Goal: Information Seeking & Learning: Learn about a topic

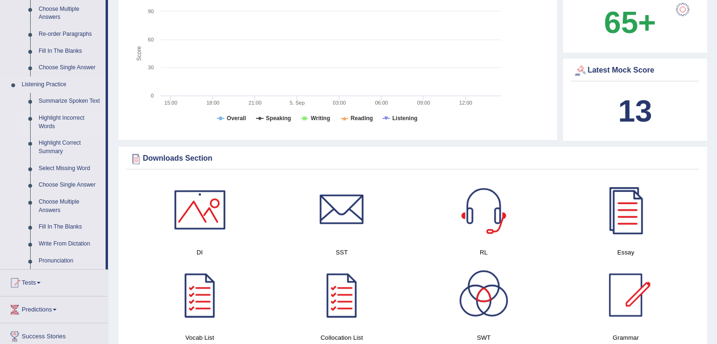
click at [73, 123] on link "Highlight Incorrect Words" at bounding box center [69, 122] width 71 height 25
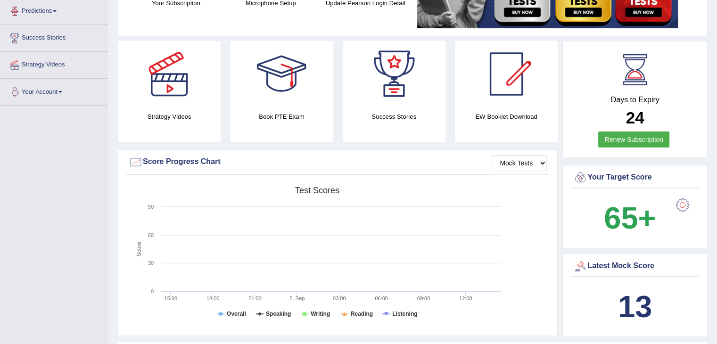
scroll to position [227, 0]
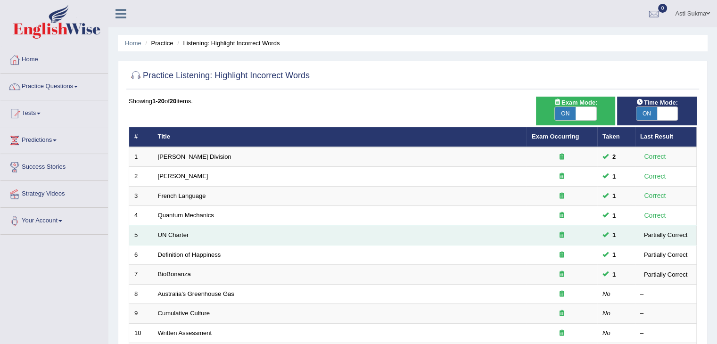
click at [559, 233] on div at bounding box center [562, 235] width 60 height 9
click at [176, 236] on link "UN Charter" at bounding box center [173, 234] width 31 height 7
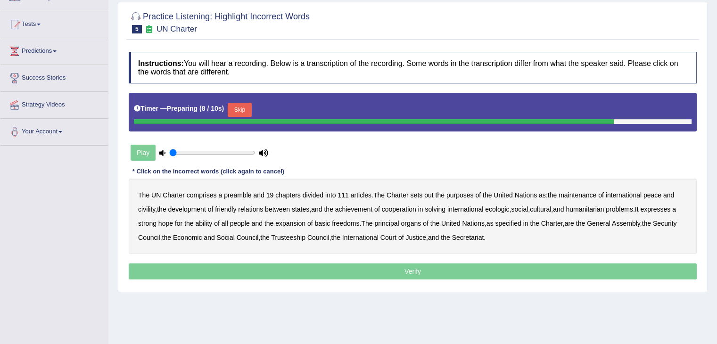
scroll to position [99, 0]
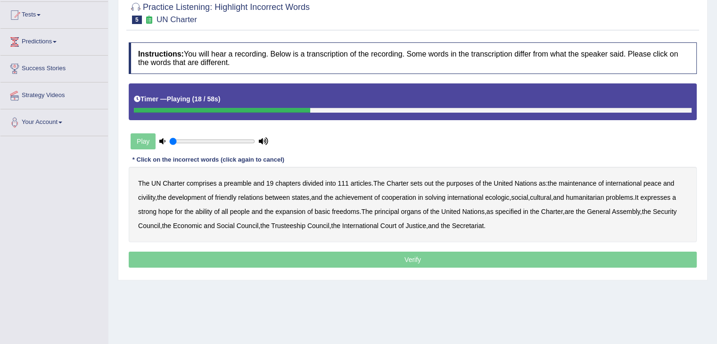
click at [144, 196] on b "civility" at bounding box center [146, 198] width 17 height 8
click at [507, 195] on b "ecologic" at bounding box center [497, 198] width 24 height 8
click at [209, 212] on b "ability" at bounding box center [203, 212] width 17 height 8
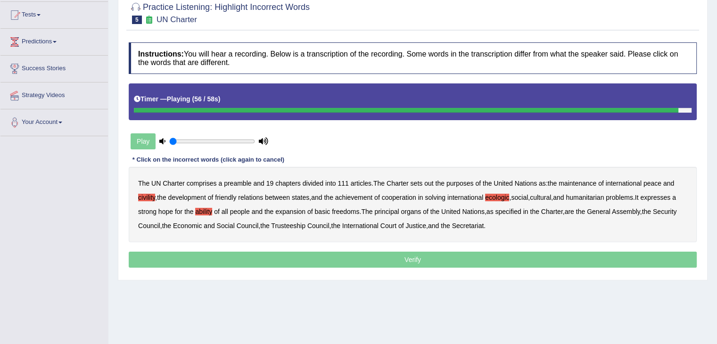
click at [500, 256] on p "Verify" at bounding box center [413, 260] width 568 height 16
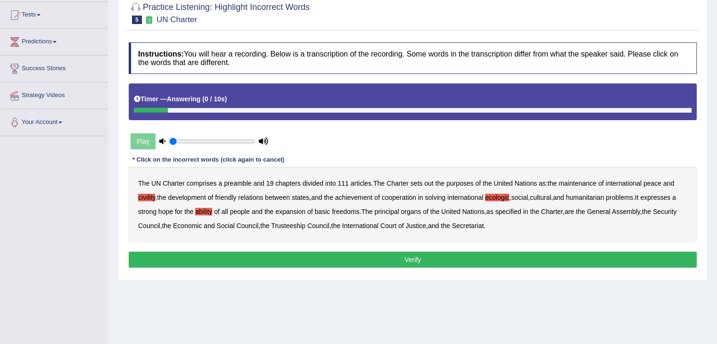
click at [438, 261] on button "Verify" at bounding box center [413, 260] width 568 height 16
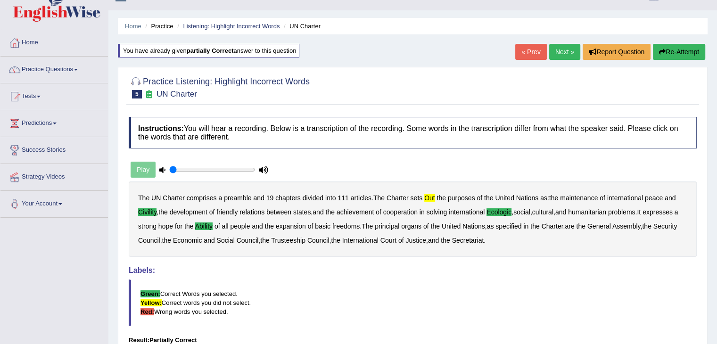
scroll to position [0, 0]
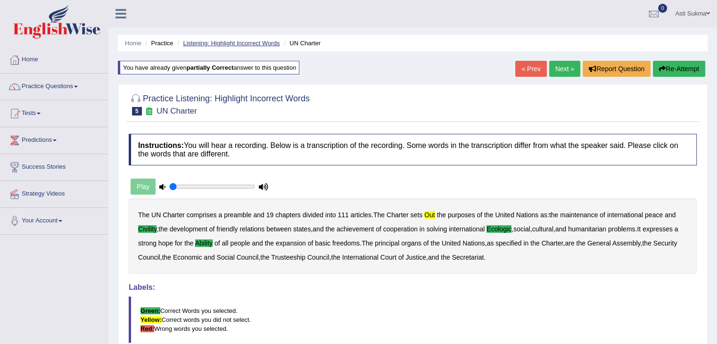
click at [205, 46] on link "Listening: Highlight Incorrect Words" at bounding box center [231, 43] width 97 height 7
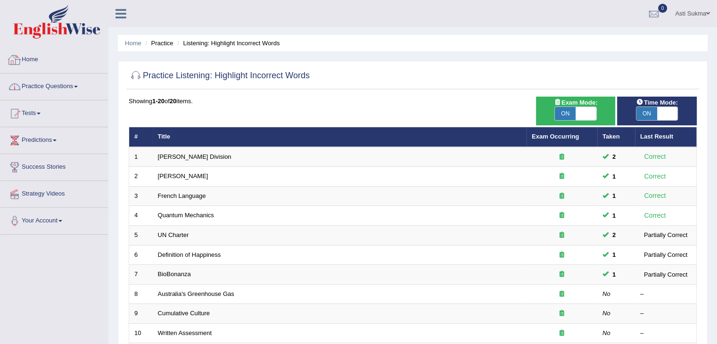
click at [45, 61] on link "Home" at bounding box center [53, 59] width 107 height 24
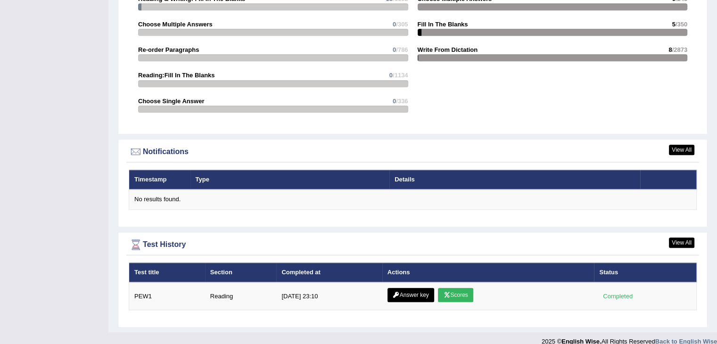
scroll to position [1023, 0]
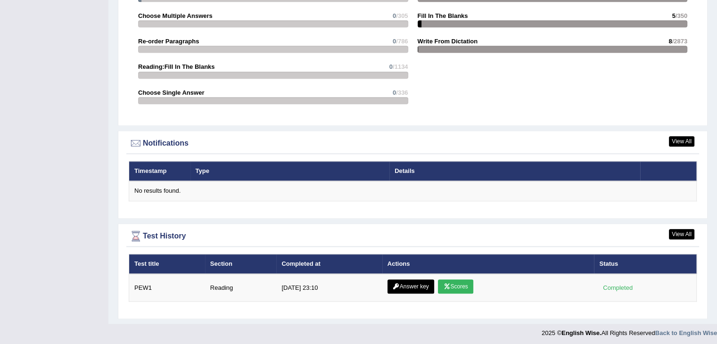
click at [685, 139] on link "View All" at bounding box center [681, 141] width 25 height 10
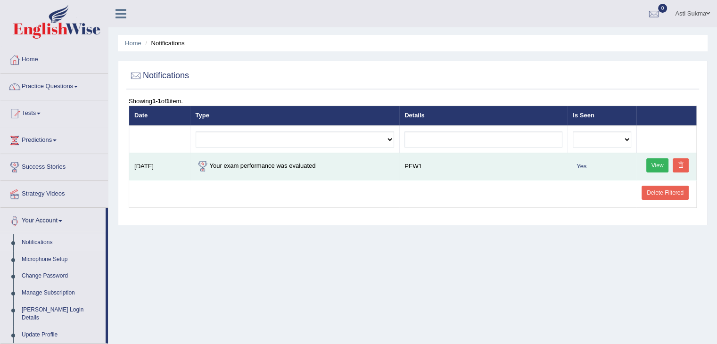
click at [655, 168] on link "View" at bounding box center [657, 165] width 23 height 14
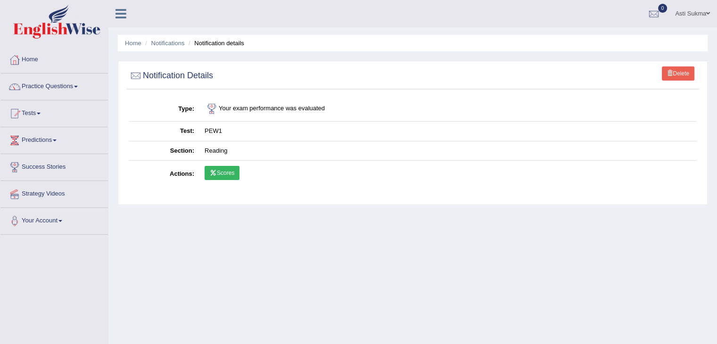
click at [224, 175] on link "Scores" at bounding box center [222, 173] width 35 height 14
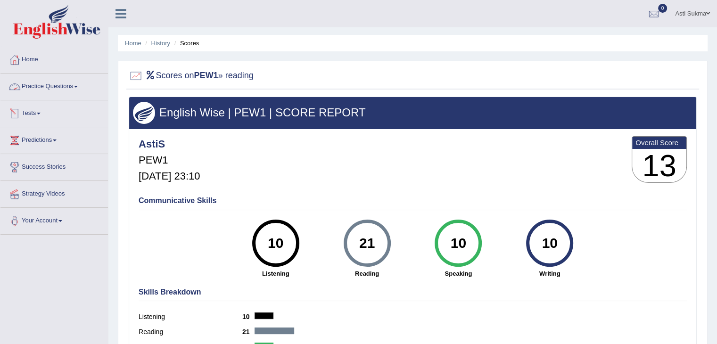
click at [68, 89] on link "Practice Questions" at bounding box center [53, 86] width 107 height 24
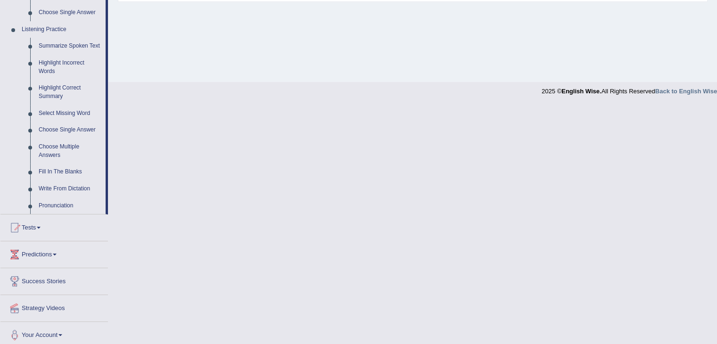
scroll to position [394, 0]
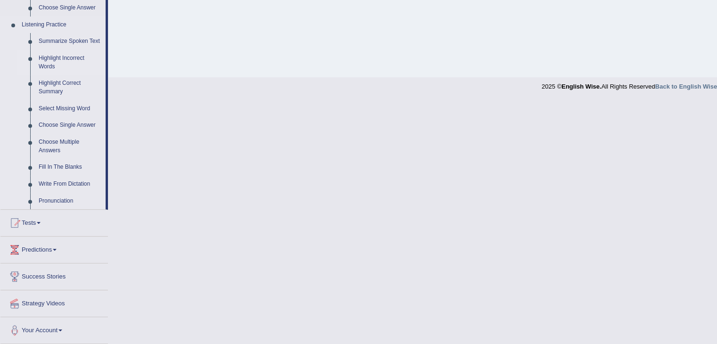
click at [74, 60] on link "Highlight Incorrect Words" at bounding box center [69, 62] width 71 height 25
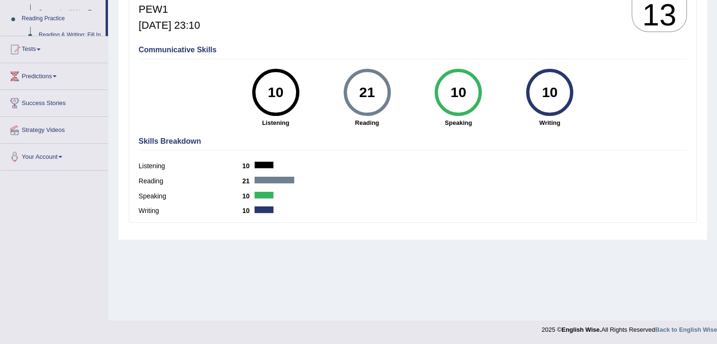
scroll to position [151, 0]
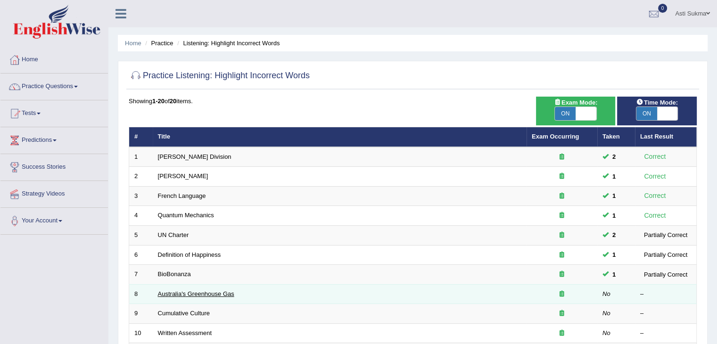
click at [200, 295] on link "Australia's Greenhouse Gas" at bounding box center [196, 293] width 76 height 7
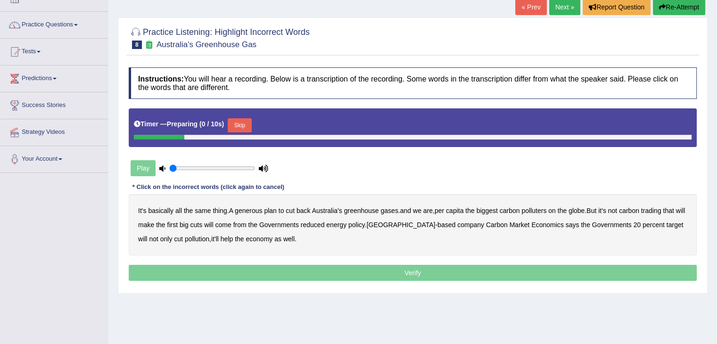
scroll to position [64, 0]
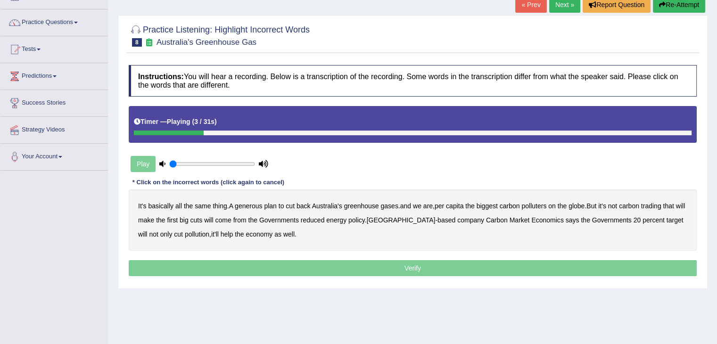
click at [249, 207] on b "generous" at bounding box center [248, 206] width 27 height 8
click at [543, 206] on b "polluters" at bounding box center [533, 206] width 25 height 8
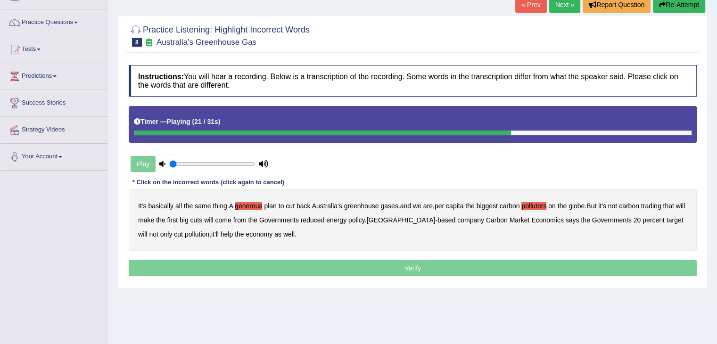
click at [247, 221] on b "from" at bounding box center [239, 220] width 13 height 8
click at [365, 218] on b "policy" at bounding box center [356, 220] width 16 height 8
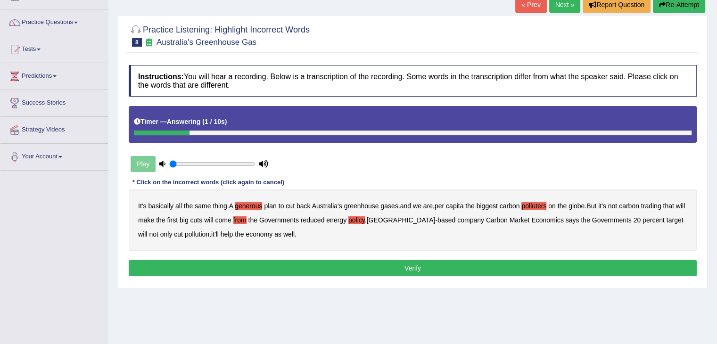
click at [318, 264] on button "Verify" at bounding box center [413, 268] width 568 height 16
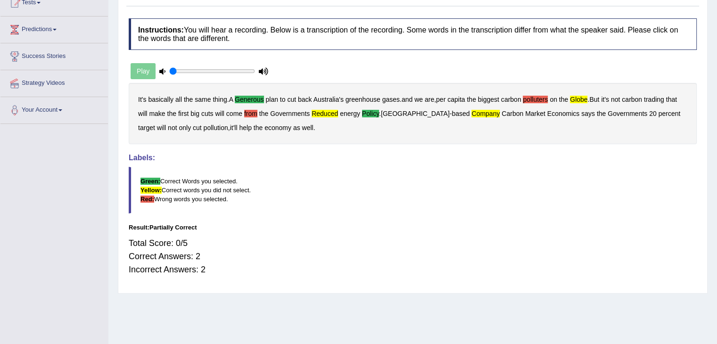
scroll to position [0, 0]
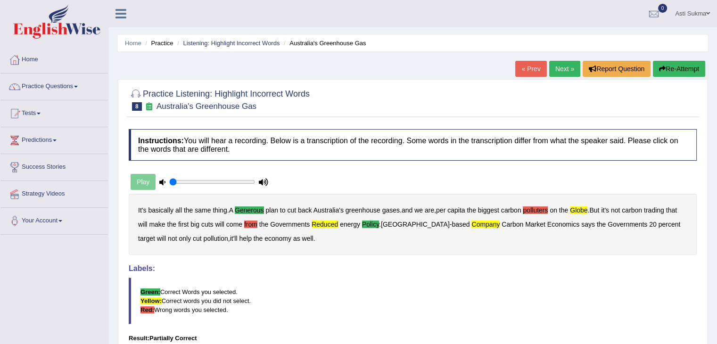
click at [573, 66] on link "Next »" at bounding box center [564, 69] width 31 height 16
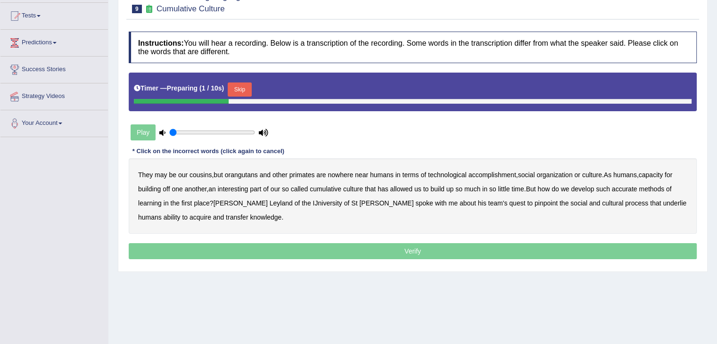
scroll to position [104, 0]
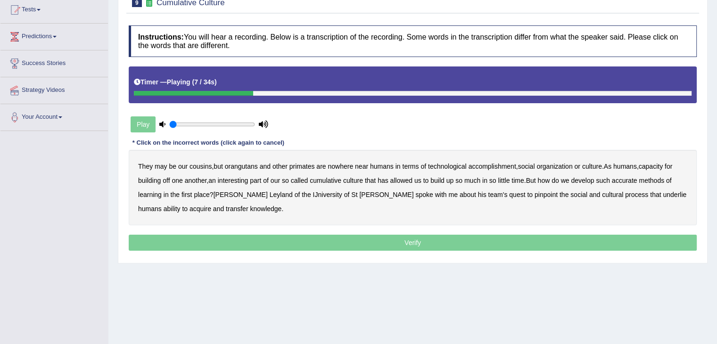
click at [494, 170] on div "They may be our cousins , but orangutans and other primates are nowhere near hu…" at bounding box center [413, 187] width 568 height 75
click at [507, 165] on b "accomplishment" at bounding box center [493, 167] width 48 height 8
click at [236, 180] on b "interesting" at bounding box center [233, 181] width 31 height 8
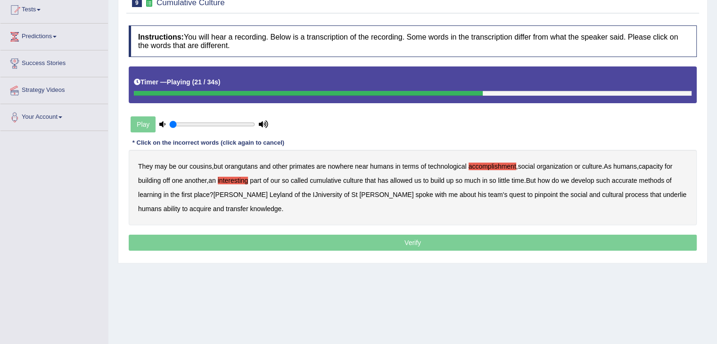
click at [634, 178] on b "accurate" at bounding box center [624, 181] width 25 height 8
click at [602, 195] on b "cultural" at bounding box center [612, 195] width 21 height 8
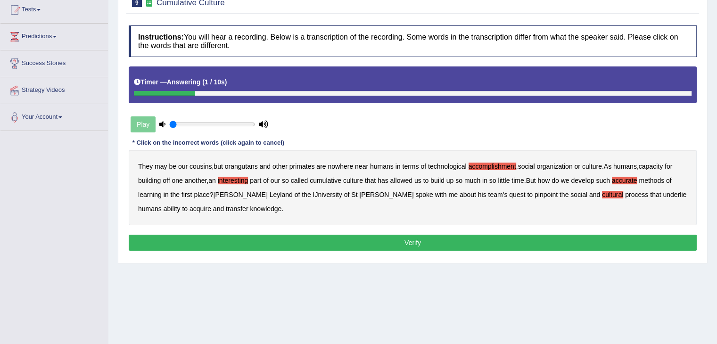
click at [226, 209] on b "transfer" at bounding box center [237, 209] width 22 height 8
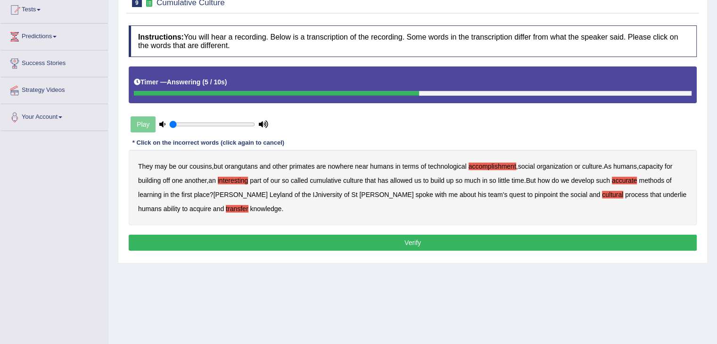
click at [365, 238] on button "Verify" at bounding box center [413, 243] width 568 height 16
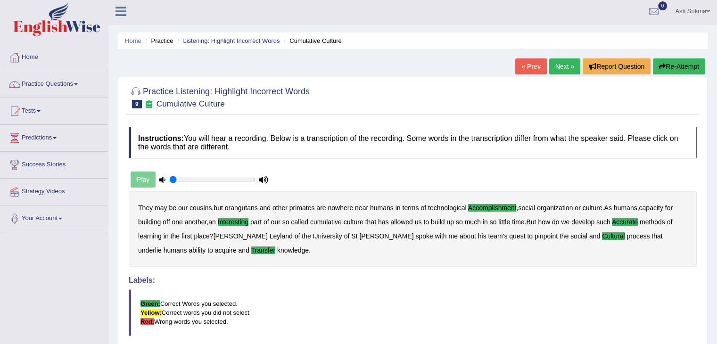
scroll to position [0, 0]
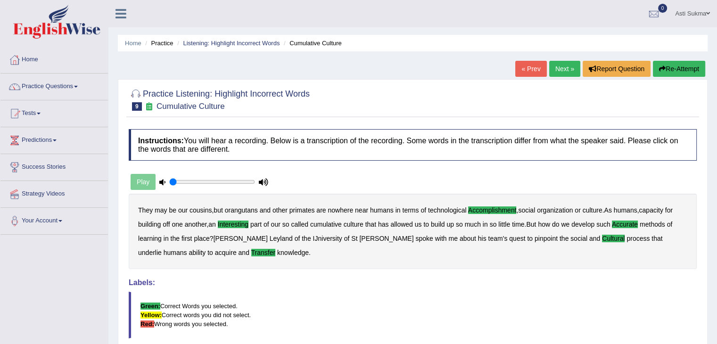
click at [564, 66] on link "Next »" at bounding box center [564, 69] width 31 height 16
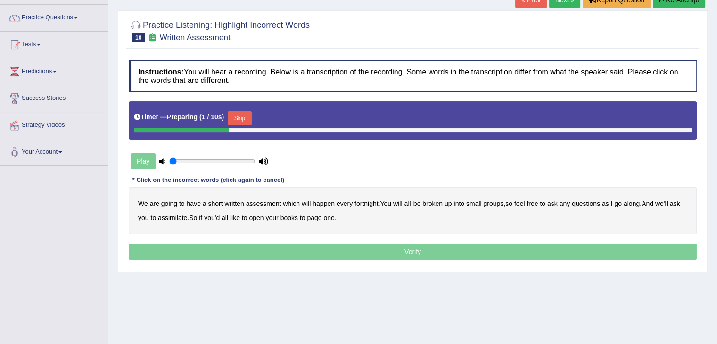
scroll to position [106, 0]
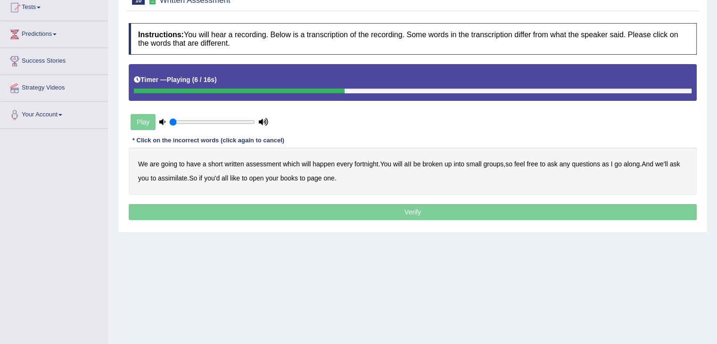
click at [436, 165] on b "broken" at bounding box center [432, 164] width 20 height 8
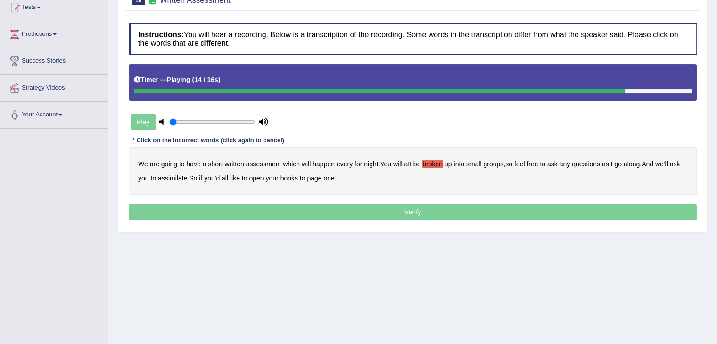
click at [172, 177] on b "assimilate" at bounding box center [172, 178] width 29 height 8
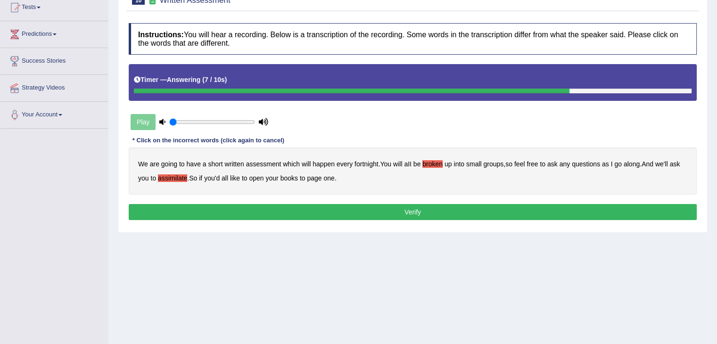
click at [676, 163] on b "ask" at bounding box center [674, 164] width 10 height 8
click at [505, 208] on button "Verify" at bounding box center [413, 212] width 568 height 16
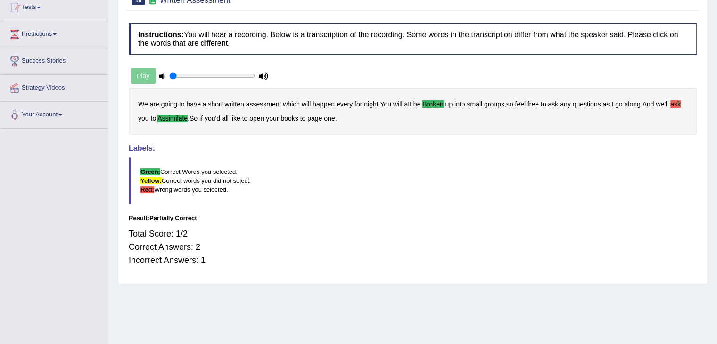
scroll to position [0, 0]
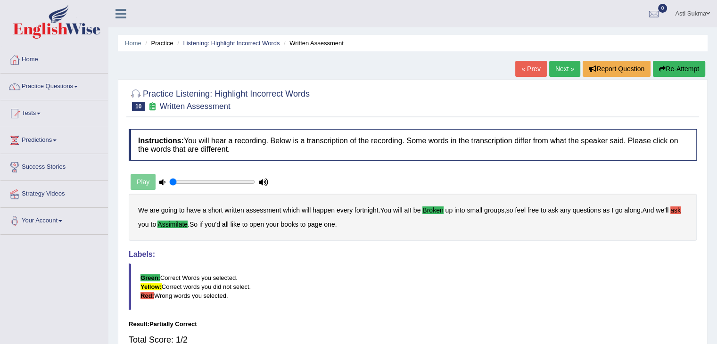
click at [565, 72] on link "Next »" at bounding box center [564, 69] width 31 height 16
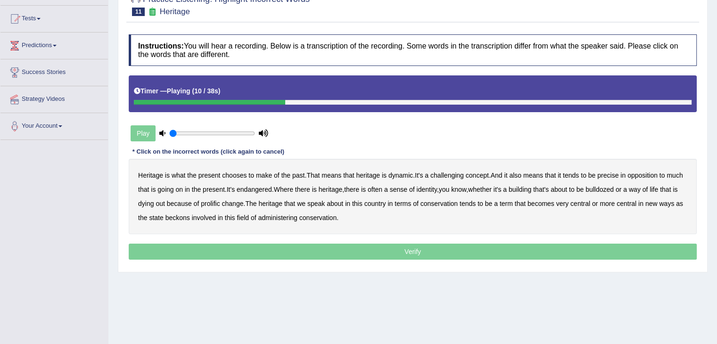
click at [460, 174] on b "challenging" at bounding box center [446, 176] width 33 height 8
click at [610, 173] on b "precise" at bounding box center [607, 176] width 21 height 8
click at [437, 189] on b "identity" at bounding box center [426, 190] width 20 height 8
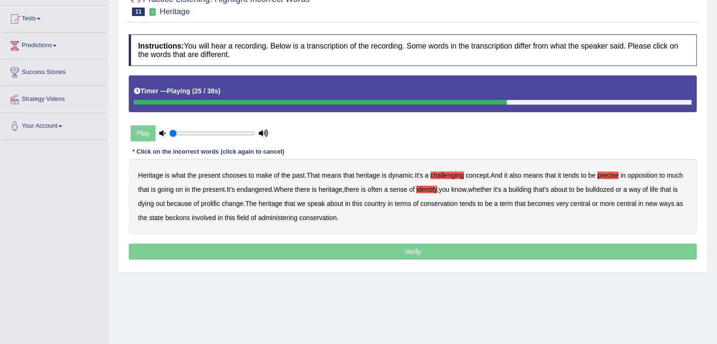
click at [220, 201] on b "prolific" at bounding box center [210, 204] width 19 height 8
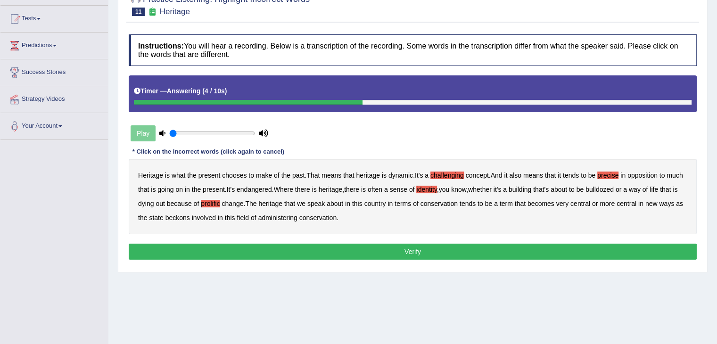
click at [338, 251] on button "Verify" at bounding box center [413, 252] width 568 height 16
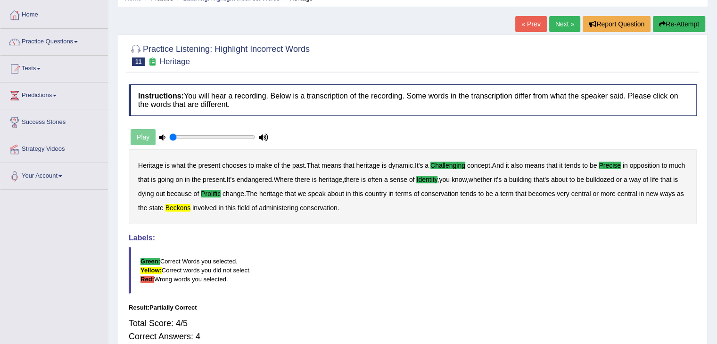
scroll to position [40, 0]
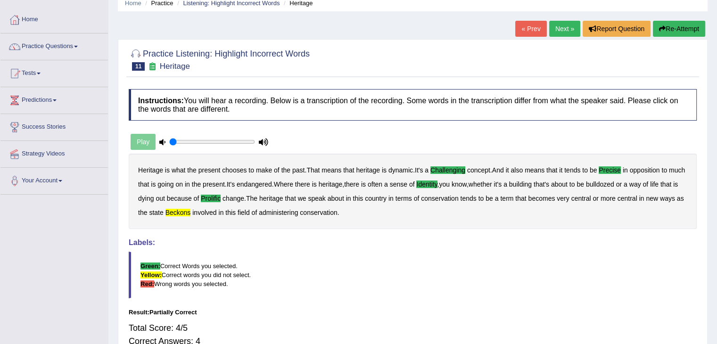
click at [567, 33] on link "Next »" at bounding box center [564, 29] width 31 height 16
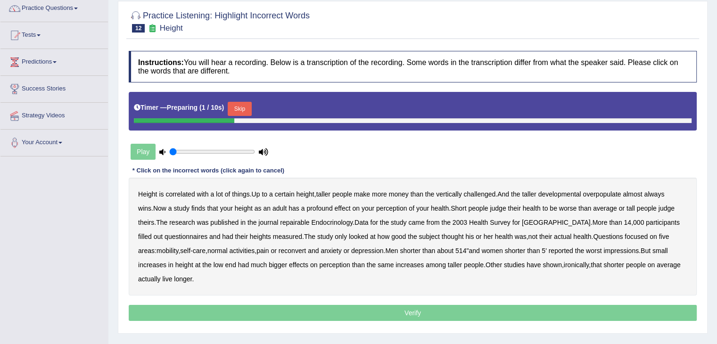
scroll to position [103, 0]
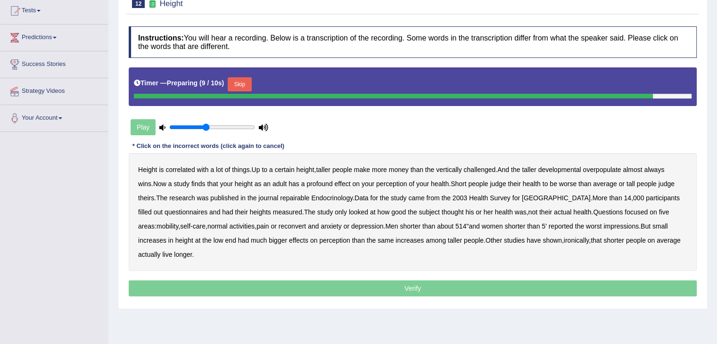
type input "0.45"
click at [206, 127] on input "range" at bounding box center [212, 128] width 86 height 8
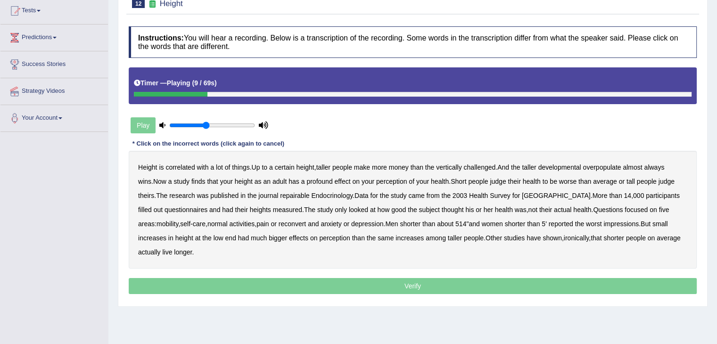
click at [567, 166] on b "developmental" at bounding box center [559, 168] width 43 height 8
click at [618, 166] on b "overpopulate" at bounding box center [602, 168] width 38 height 8
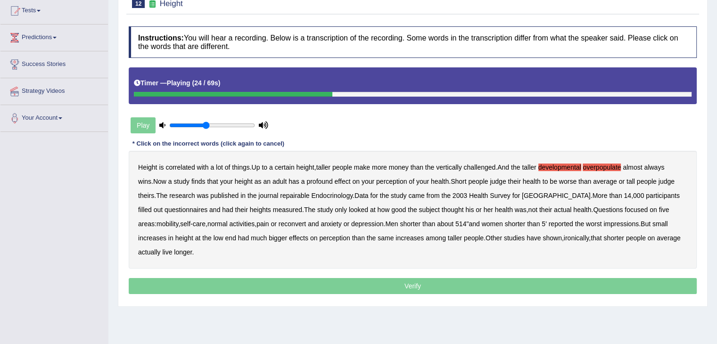
click at [287, 196] on b "repairable" at bounding box center [294, 196] width 29 height 8
click at [280, 222] on b "reconvert" at bounding box center [292, 224] width 27 height 8
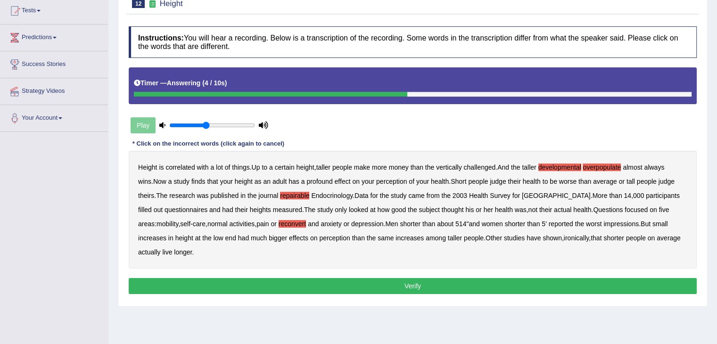
click at [519, 290] on button "Verify" at bounding box center [413, 286] width 568 height 16
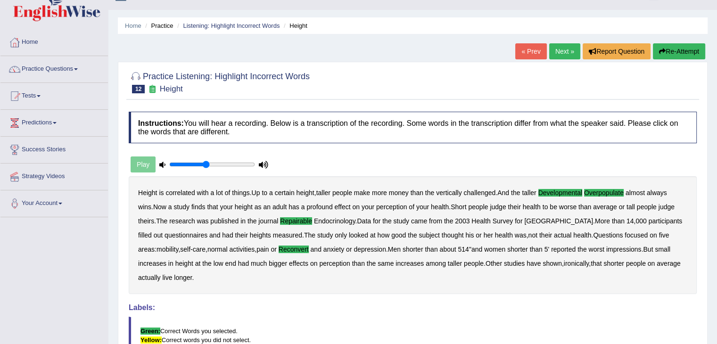
scroll to position [0, 0]
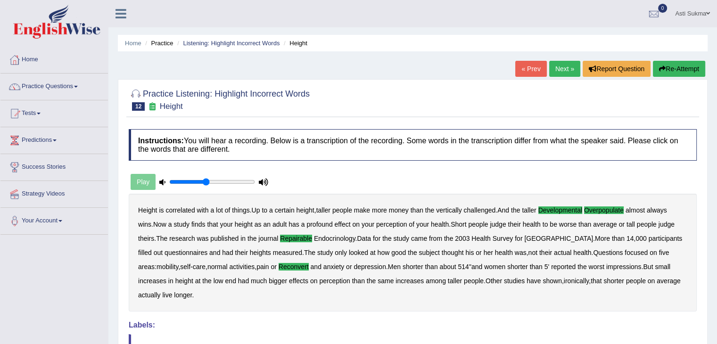
click at [561, 68] on link "Next »" at bounding box center [564, 69] width 31 height 16
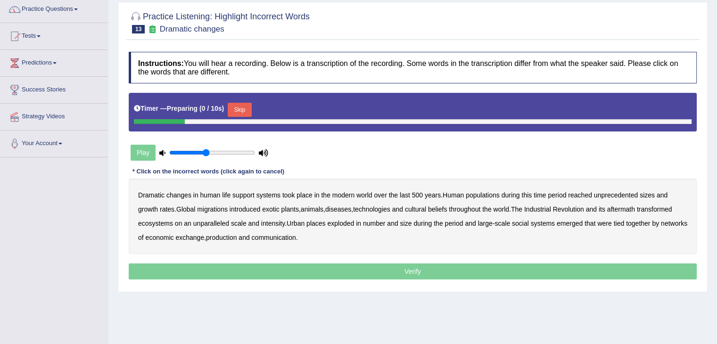
click at [716, 154] on html "Toggle navigation Home Practice Questions Speaking Practice Read Aloud Repeat S…" at bounding box center [358, 95] width 717 height 344
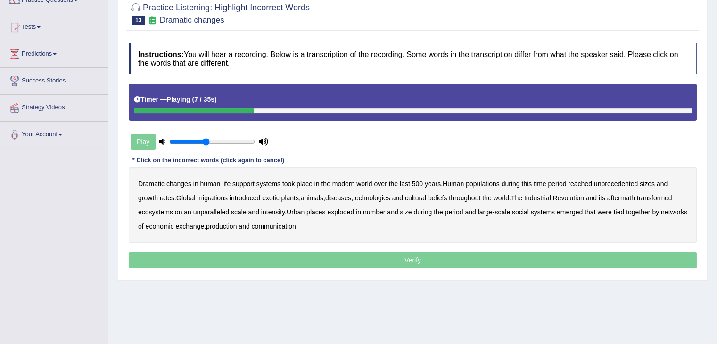
click at [485, 183] on b "populations" at bounding box center [483, 184] width 34 height 8
click at [346, 196] on b "diseases" at bounding box center [338, 198] width 26 height 8
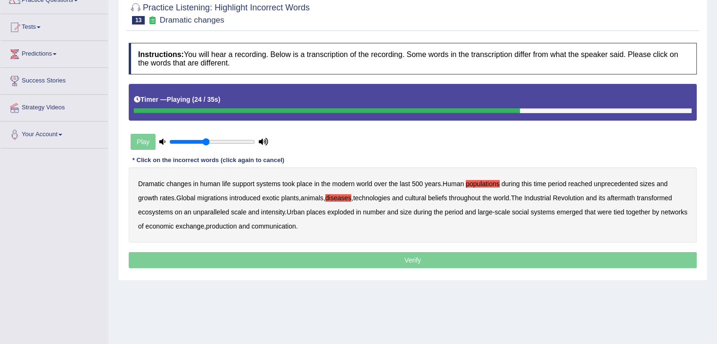
click at [164, 210] on b "ecosystems" at bounding box center [155, 212] width 35 height 8
click at [237, 226] on b "production" at bounding box center [221, 227] width 31 height 8
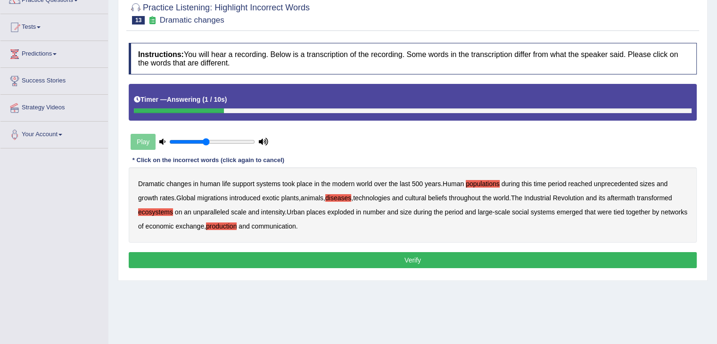
click at [377, 258] on button "Verify" at bounding box center [413, 260] width 568 height 16
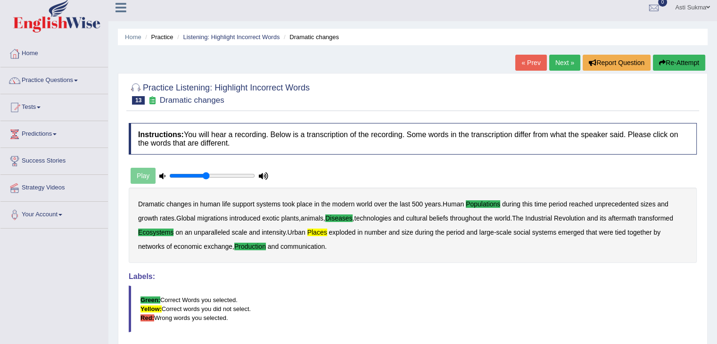
scroll to position [4, 0]
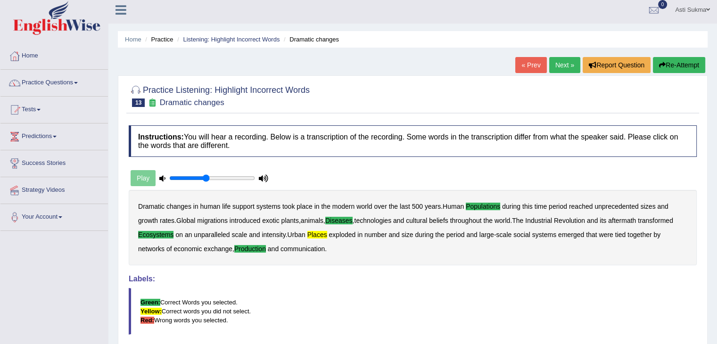
click at [167, 41] on li "Practice" at bounding box center [158, 39] width 30 height 9
click at [217, 39] on link "Listening: Highlight Incorrect Words" at bounding box center [231, 39] width 97 height 7
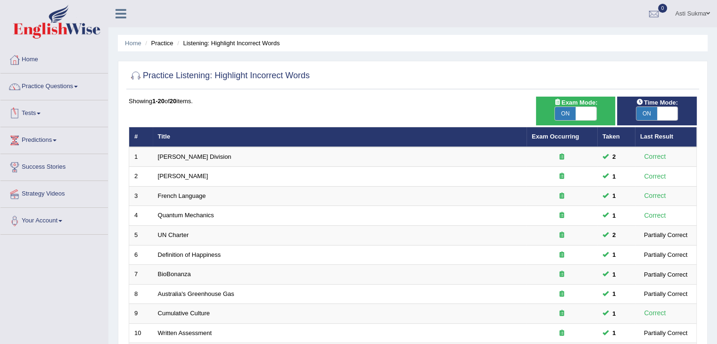
click at [50, 122] on link "Tests" at bounding box center [53, 112] width 107 height 24
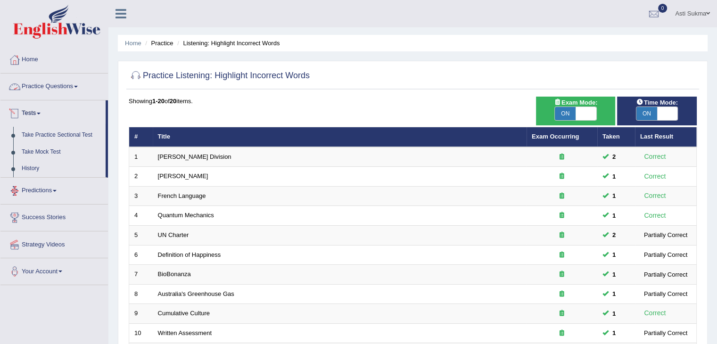
click at [85, 92] on link "Practice Questions" at bounding box center [53, 86] width 107 height 24
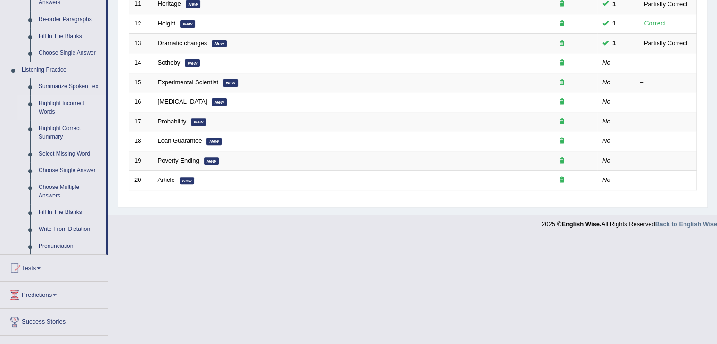
scroll to position [371, 0]
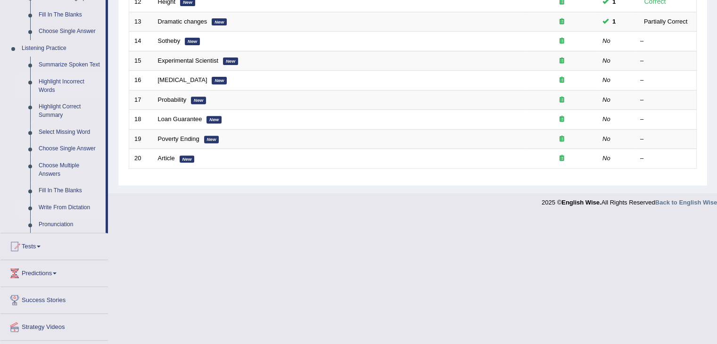
click at [67, 202] on link "Write From Dictation" at bounding box center [69, 207] width 71 height 17
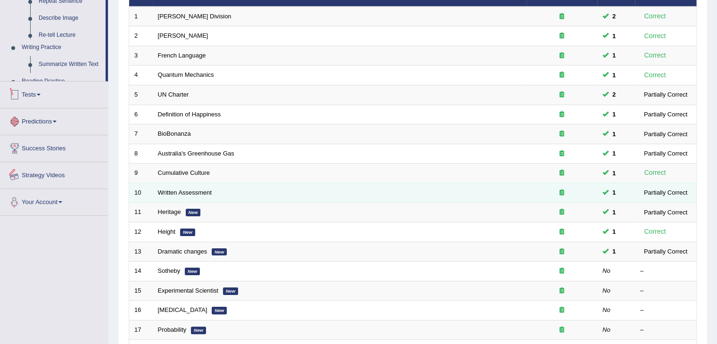
scroll to position [241, 0]
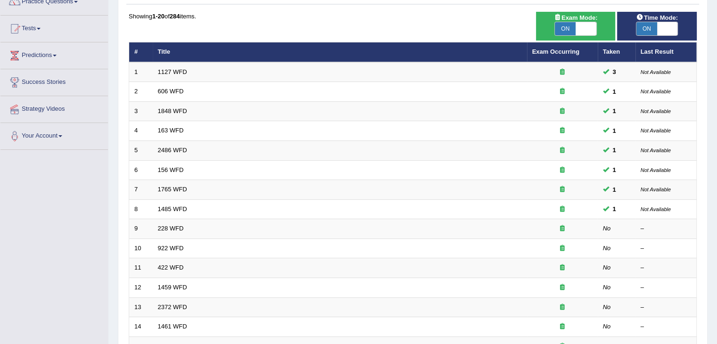
scroll to position [98, 0]
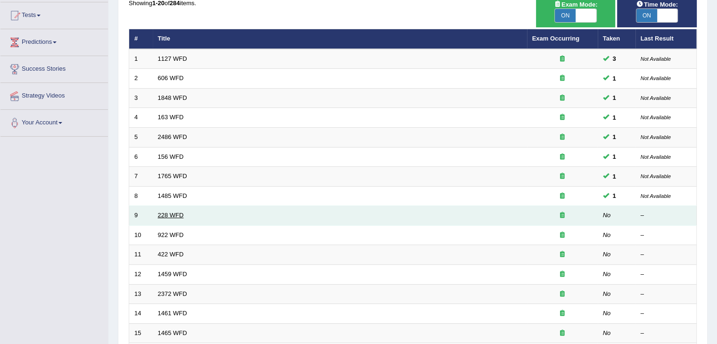
click at [171, 215] on link "228 WFD" at bounding box center [171, 215] width 26 height 7
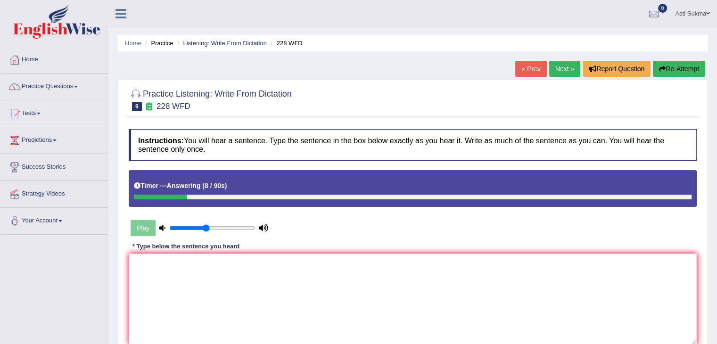
click at [270, 293] on textarea at bounding box center [413, 299] width 568 height 91
type textarea "S"
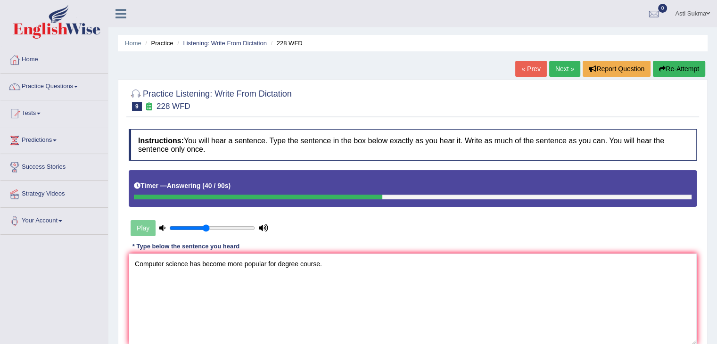
click at [278, 264] on textarea "Computer science has become more popular for degree course." at bounding box center [413, 299] width 568 height 91
click at [289, 298] on textarea "Computer science has become more popular for degree course." at bounding box center [413, 299] width 568 height 91
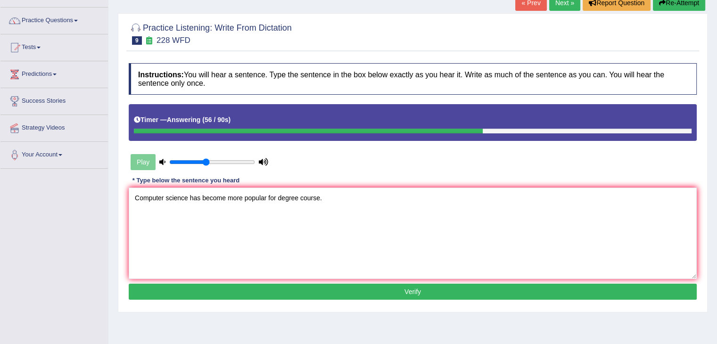
scroll to position [70, 0]
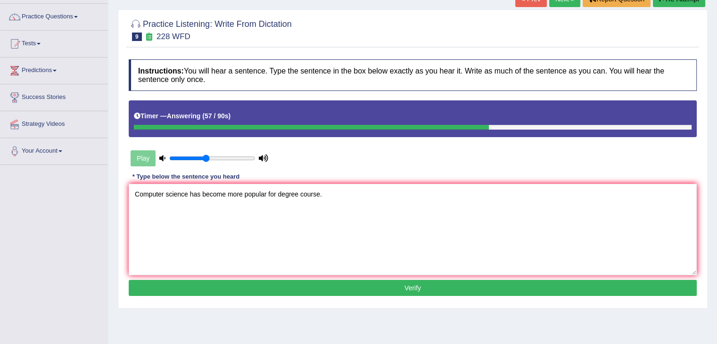
type textarea "Computer science has become more popular for degree course."
click at [649, 289] on button "Verify" at bounding box center [413, 288] width 568 height 16
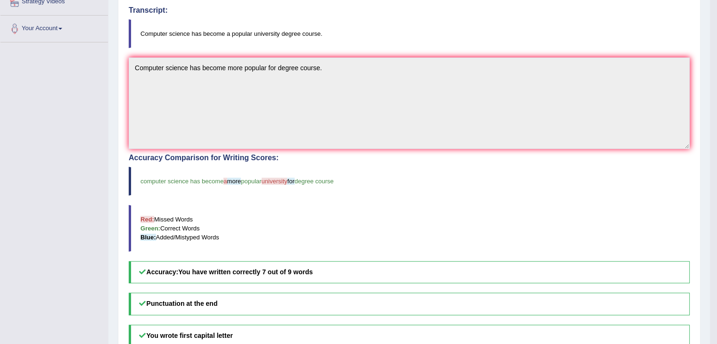
scroll to position [0, 0]
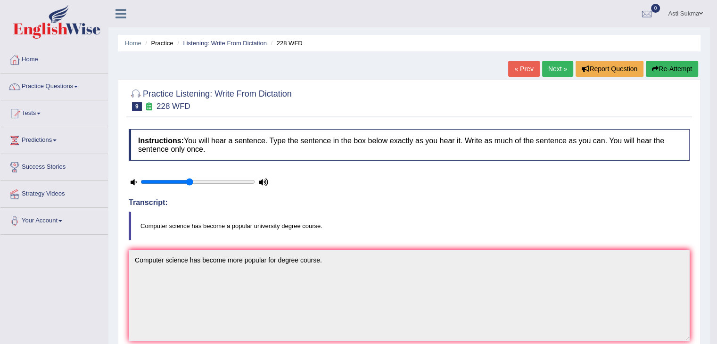
click at [560, 69] on link "Next »" at bounding box center [557, 69] width 31 height 16
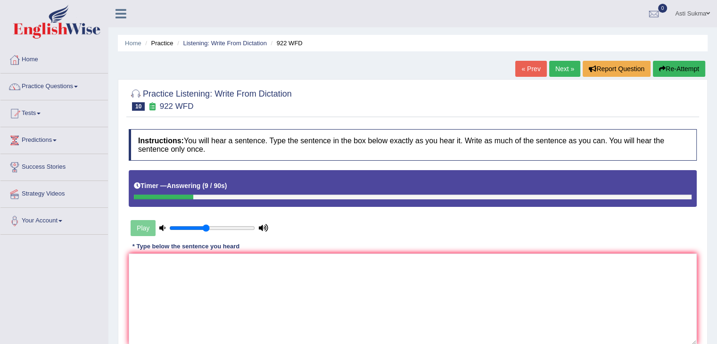
click at [208, 280] on textarea at bounding box center [413, 299] width 568 height 91
click at [212, 264] on textarea "Student attending a" at bounding box center [413, 299] width 568 height 91
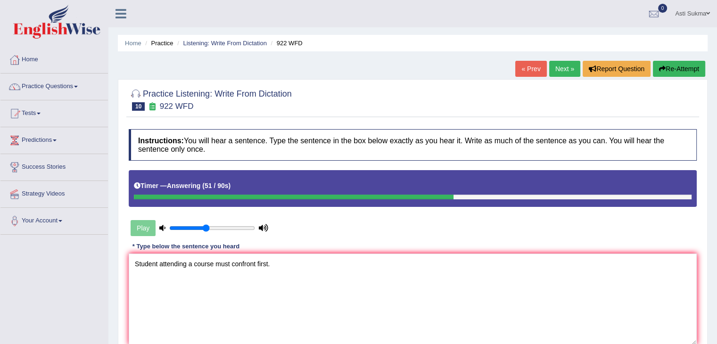
click at [326, 271] on textarea "Student attending a course must confront first." at bounding box center [413, 299] width 568 height 91
click at [257, 261] on textarea "Student attending a course must confront first." at bounding box center [413, 299] width 568 height 91
click at [157, 264] on textarea "Student attending a course must confront it first." at bounding box center [413, 299] width 568 height 91
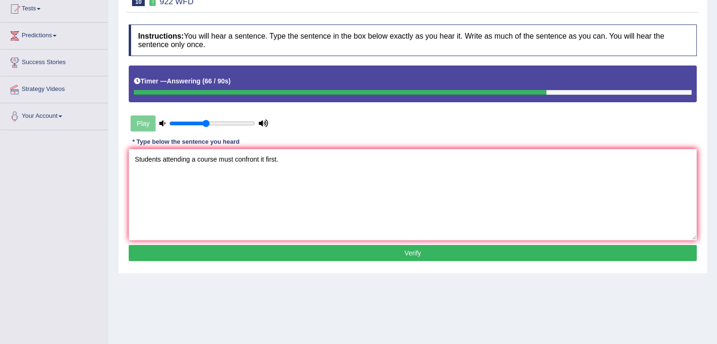
scroll to position [124, 0]
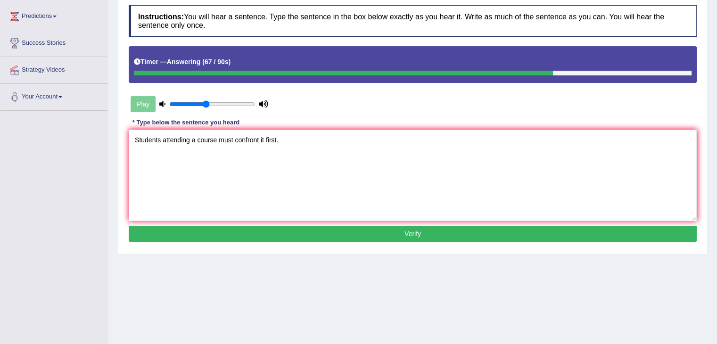
type textarea "Students attending a course must confront it first."
click at [583, 236] on button "Verify" at bounding box center [413, 234] width 568 height 16
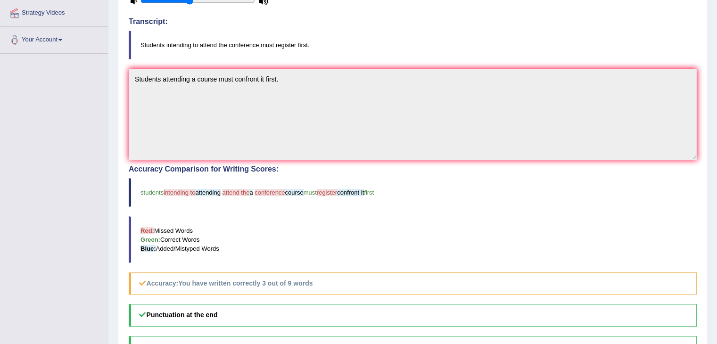
scroll to position [0, 0]
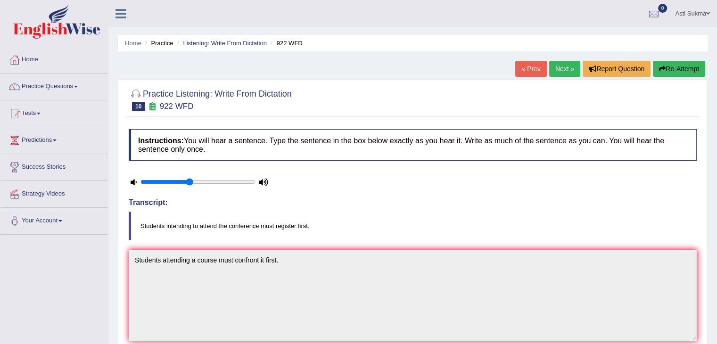
click at [564, 68] on link "Next »" at bounding box center [564, 69] width 31 height 16
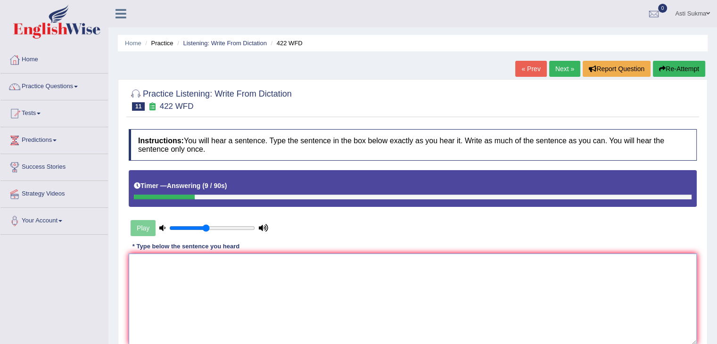
click at [453, 272] on textarea at bounding box center [413, 299] width 568 height 91
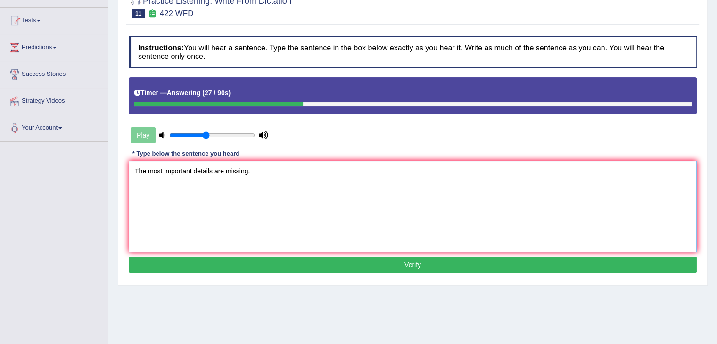
scroll to position [94, 0]
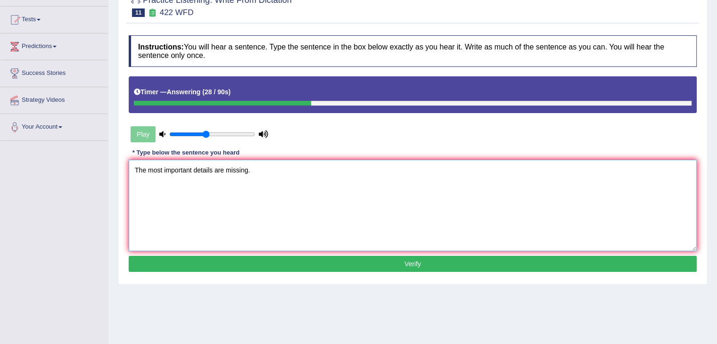
type textarea "The most important details are missing."
click at [449, 264] on button "Verify" at bounding box center [413, 264] width 568 height 16
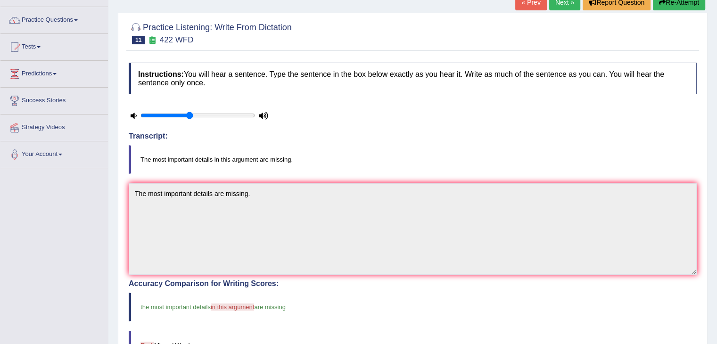
scroll to position [0, 0]
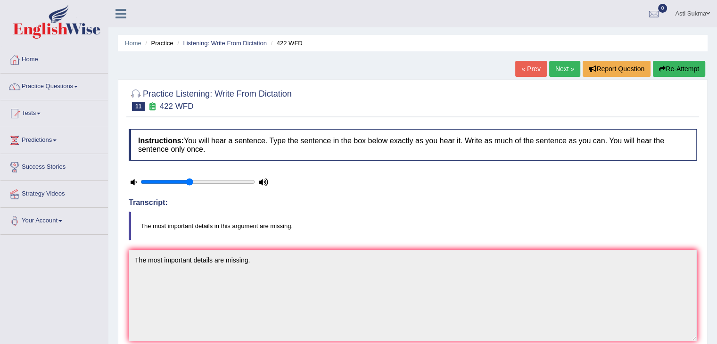
click at [565, 70] on link "Next »" at bounding box center [564, 69] width 31 height 16
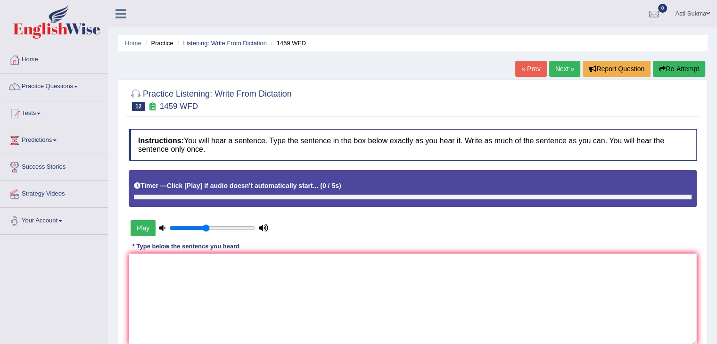
click at [134, 226] on button "Play" at bounding box center [143, 228] width 25 height 16
click at [676, 71] on button "Re-Attempt" at bounding box center [679, 69] width 52 height 16
click at [234, 290] on textarea at bounding box center [413, 299] width 568 height 91
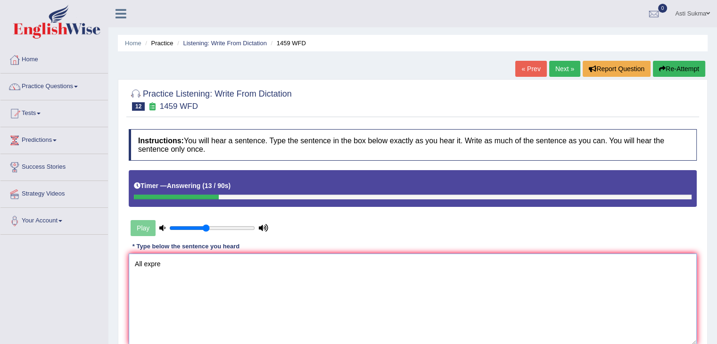
click at [272, 255] on textarea "All expre" at bounding box center [413, 299] width 568 height 91
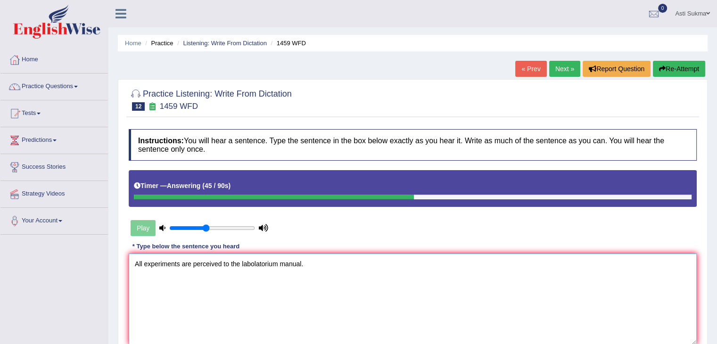
click at [257, 261] on textarea "All experiments are perceived to the labolatorium manual." at bounding box center [413, 299] width 568 height 91
click at [367, 279] on textarea "All experiments are perceived to the laboratory manual." at bounding box center [413, 299] width 568 height 91
click at [228, 263] on textarea "All experiments are perceived to the laboratory manual." at bounding box center [413, 299] width 568 height 91
click at [483, 303] on textarea "All experiments are perceived in the laboratory manual." at bounding box center [413, 299] width 568 height 91
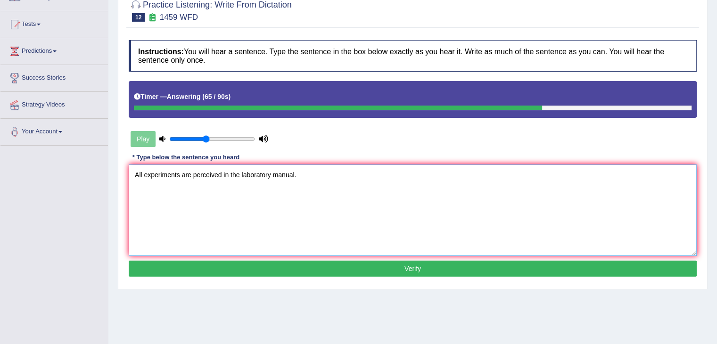
scroll to position [112, 0]
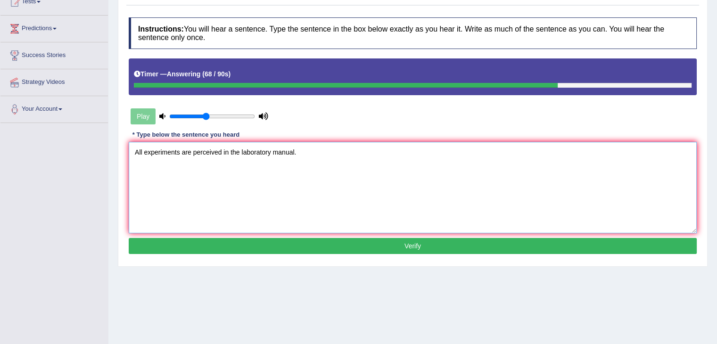
type textarea "All experiments are perceived in the laboratory manual."
click at [428, 239] on button "Verify" at bounding box center [413, 246] width 568 height 16
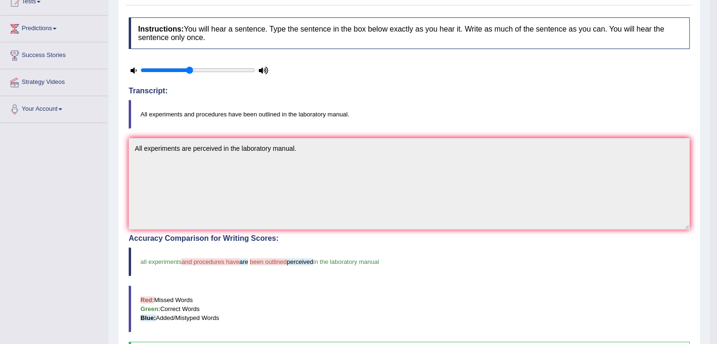
click at [543, 296] on blockquote "Red: Missed Words Green: Correct Words Blue: Added/Mistyped Words" at bounding box center [409, 309] width 561 height 47
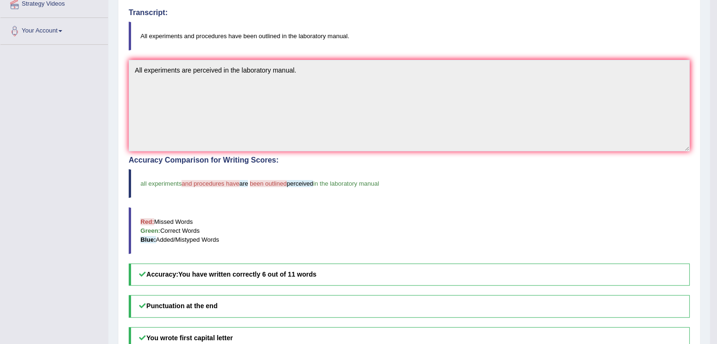
scroll to position [0, 0]
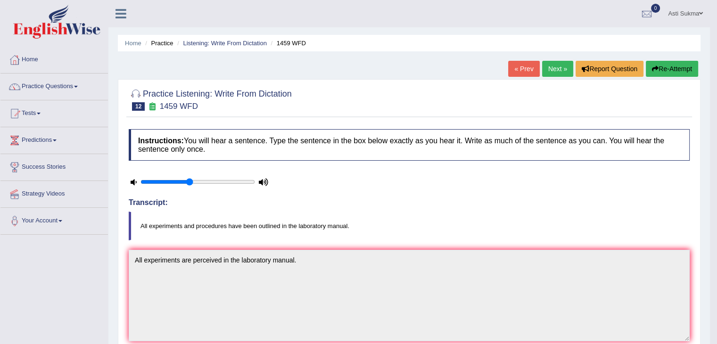
click at [554, 75] on link "Next »" at bounding box center [557, 69] width 31 height 16
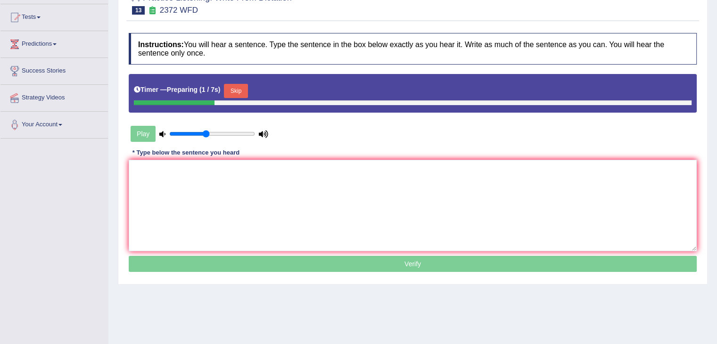
scroll to position [96, 0]
click at [621, 177] on textarea at bounding box center [413, 205] width 568 height 91
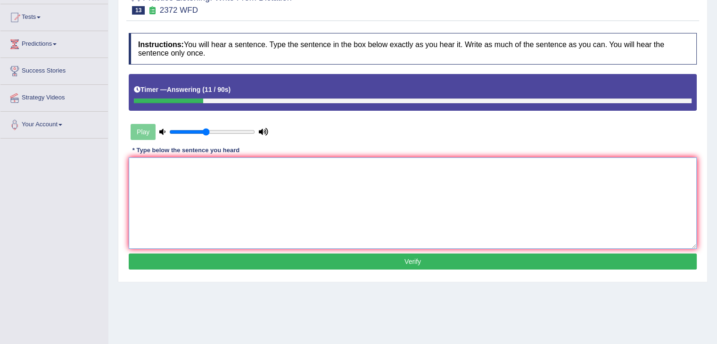
click at [566, 221] on textarea at bounding box center [413, 202] width 568 height 91
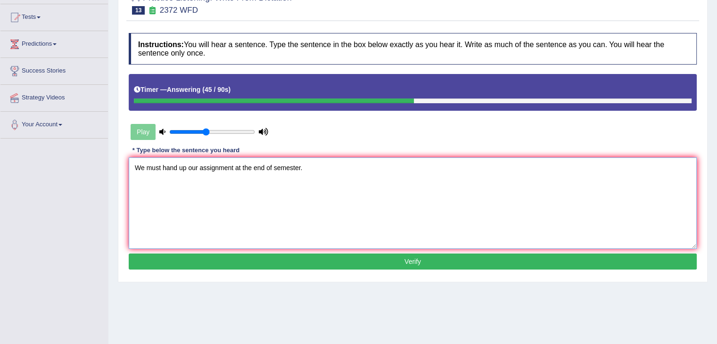
click at [156, 197] on textarea "We must hand up our assignment at the end of semester." at bounding box center [413, 202] width 568 height 91
type textarea "We must hand up our assignment at the end of semester."
click at [411, 263] on button "Verify" at bounding box center [413, 262] width 568 height 16
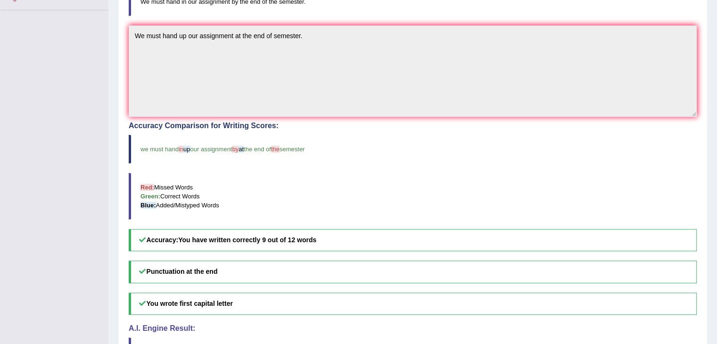
scroll to position [0, 0]
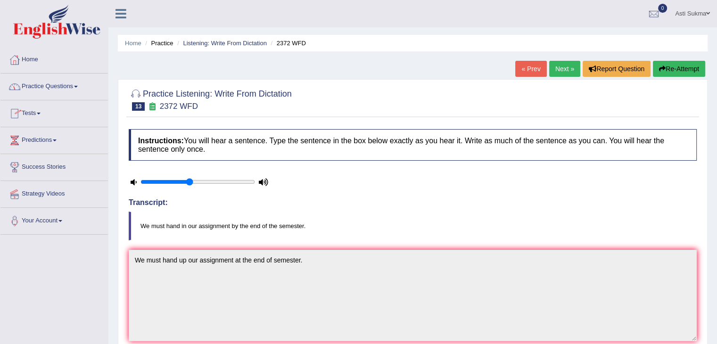
click at [64, 85] on link "Practice Questions" at bounding box center [53, 86] width 107 height 24
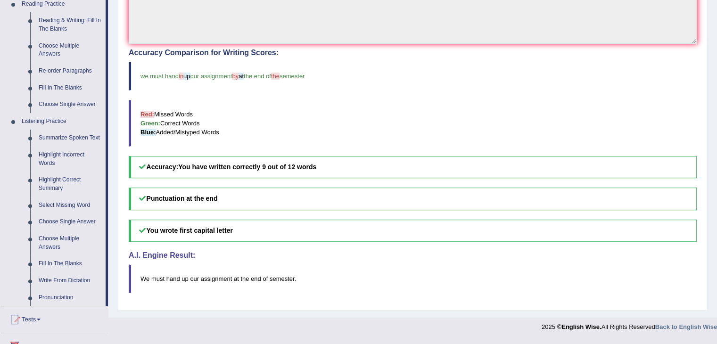
scroll to position [307, 0]
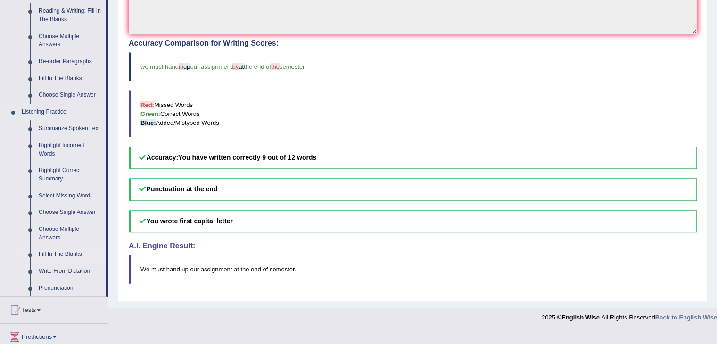
click at [66, 254] on link "Fill In The Blanks" at bounding box center [69, 254] width 71 height 17
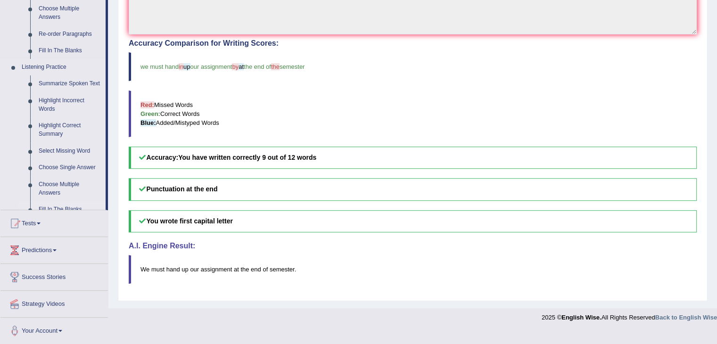
scroll to position [292, 0]
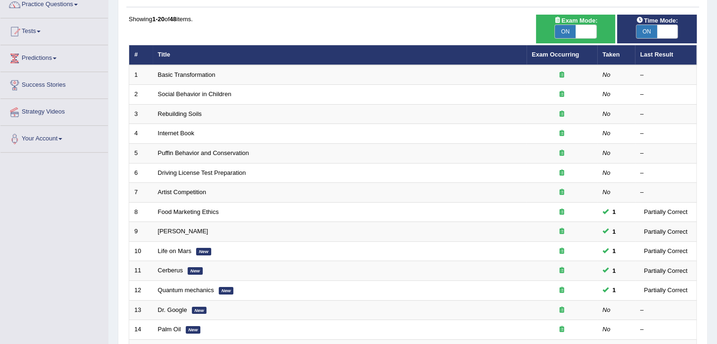
scroll to position [56, 0]
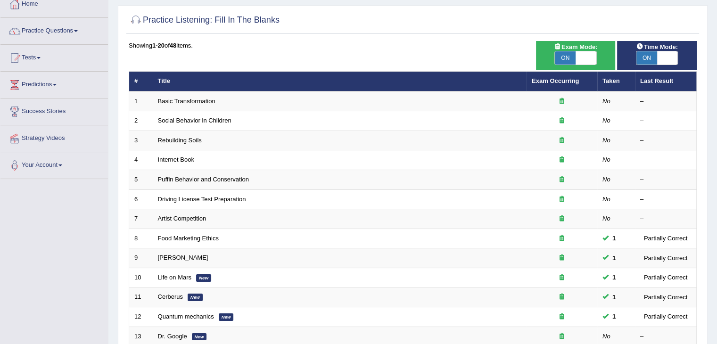
drag, startPoint x: 720, startPoint y: 95, endPoint x: 724, endPoint y: 124, distance: 29.9
click at [717, 124] on html "Toggle navigation Home Practice Questions Speaking Practice Read Aloud Repeat S…" at bounding box center [358, 116] width 717 height 344
click at [79, 36] on link "Practice Questions" at bounding box center [53, 30] width 107 height 24
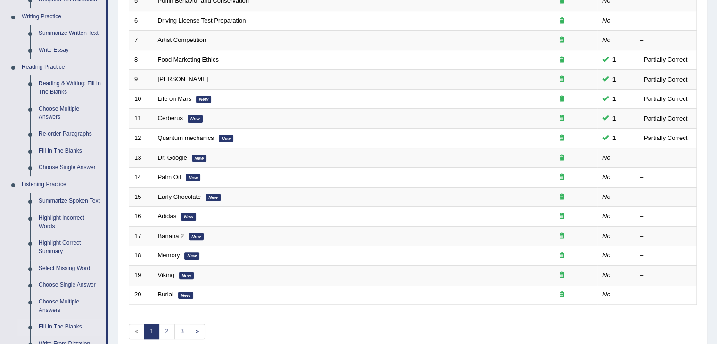
scroll to position [253, 0]
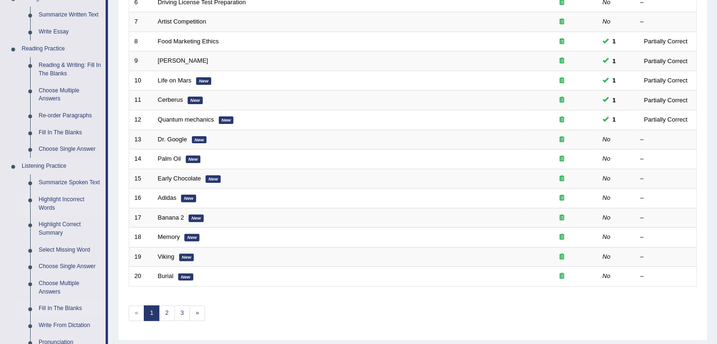
click at [72, 204] on link "Highlight Incorrect Words" at bounding box center [69, 203] width 71 height 25
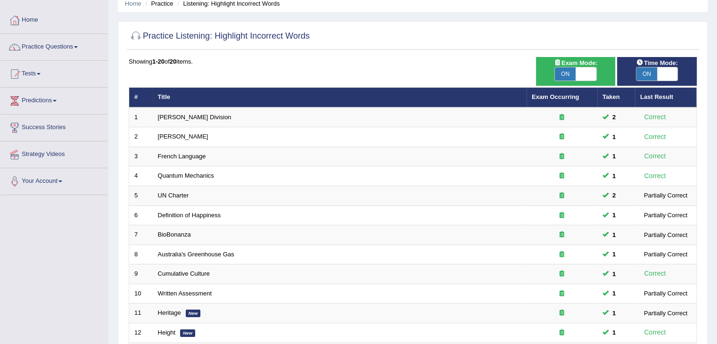
scroll to position [23, 0]
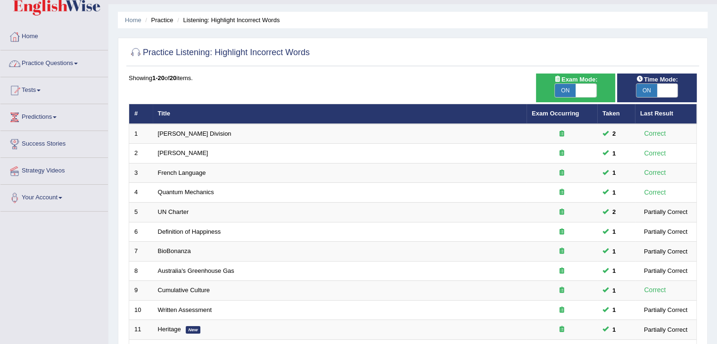
click at [57, 63] on link "Practice Questions" at bounding box center [53, 62] width 107 height 24
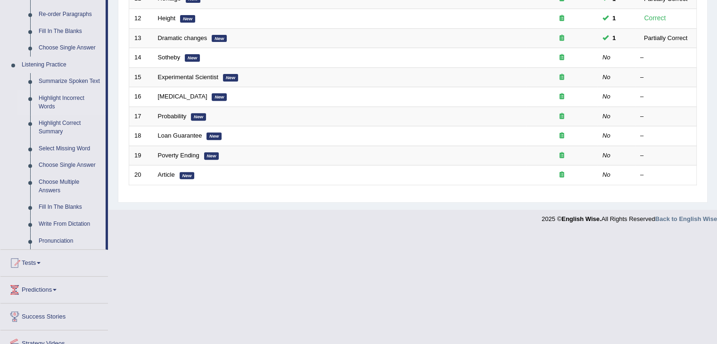
scroll to position [360, 0]
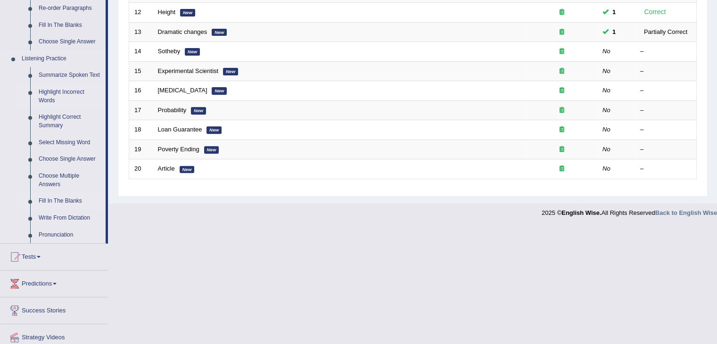
click at [68, 204] on link "Fill In The Blanks" at bounding box center [69, 201] width 71 height 17
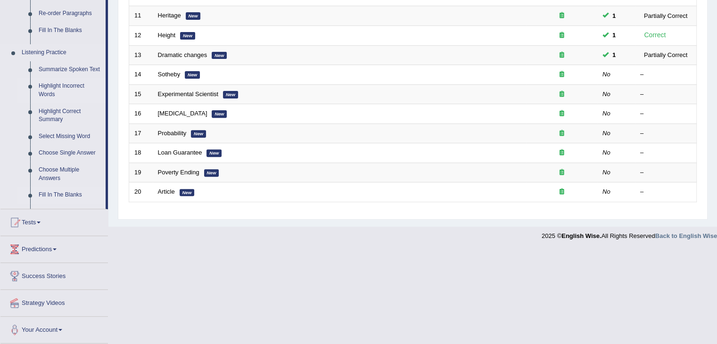
scroll to position [241, 0]
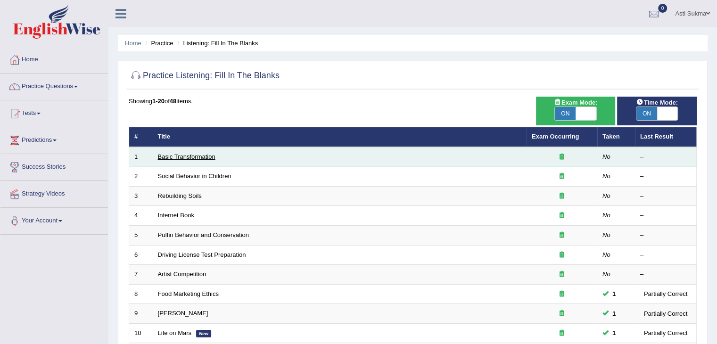
click at [172, 156] on link "Basic Transformation" at bounding box center [187, 156] width 58 height 7
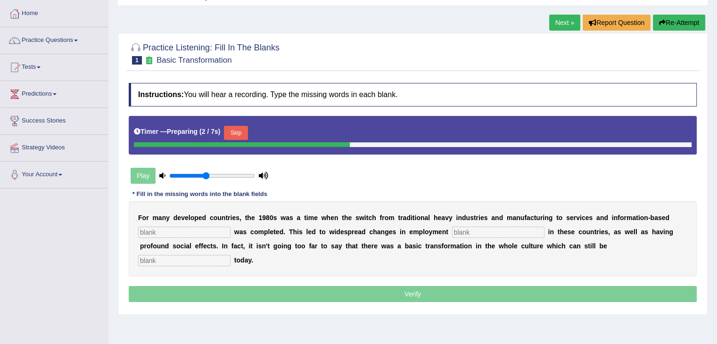
scroll to position [54, 0]
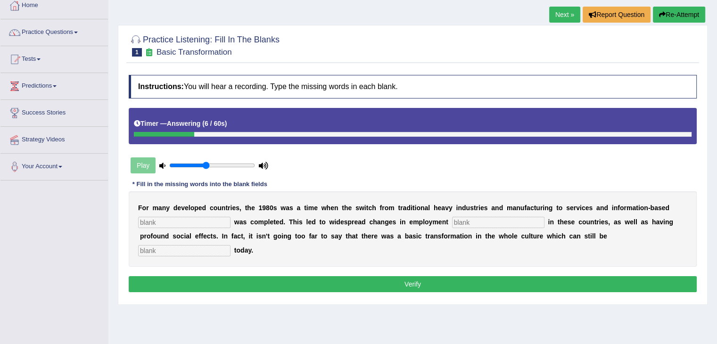
click at [165, 250] on input "text" at bounding box center [184, 250] width 92 height 11
type input "observed"
click at [182, 217] on input "text" at bounding box center [184, 222] width 92 height 11
type input "enterprise"
click at [488, 217] on input "text" at bounding box center [498, 222] width 92 height 11
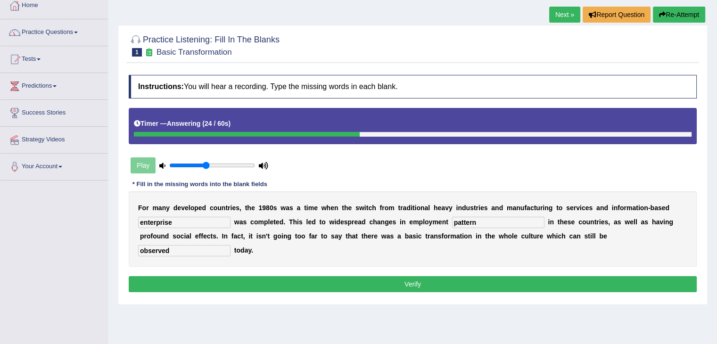
type input "pattern"
click at [428, 285] on button "Verify" at bounding box center [413, 284] width 568 height 16
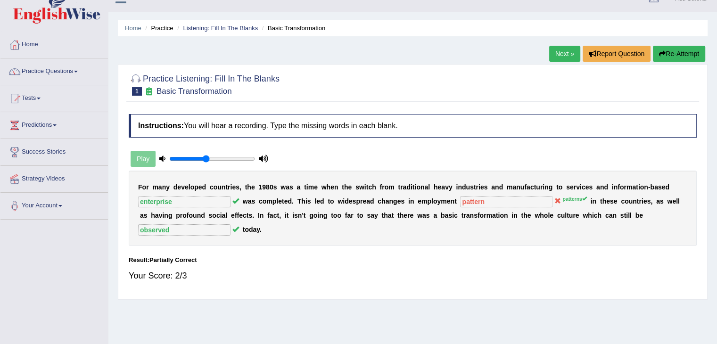
scroll to position [0, 0]
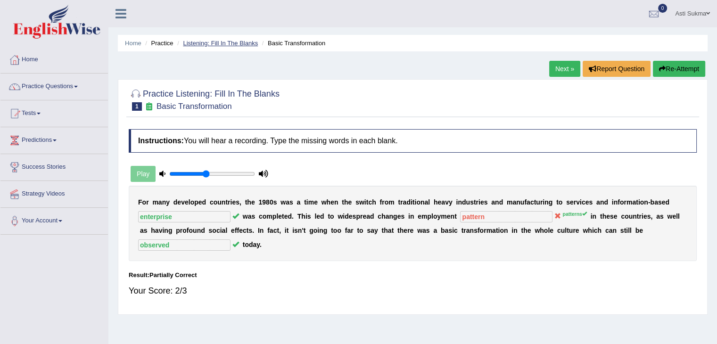
click at [209, 45] on link "Listening: Fill In The Blanks" at bounding box center [220, 43] width 75 height 7
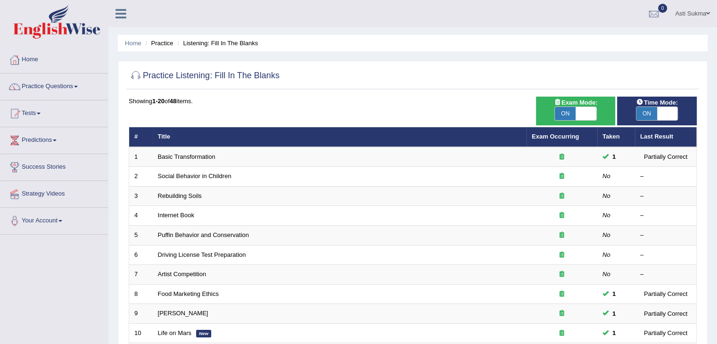
click at [207, 175] on link "Social Behavior in Children" at bounding box center [195, 176] width 74 height 7
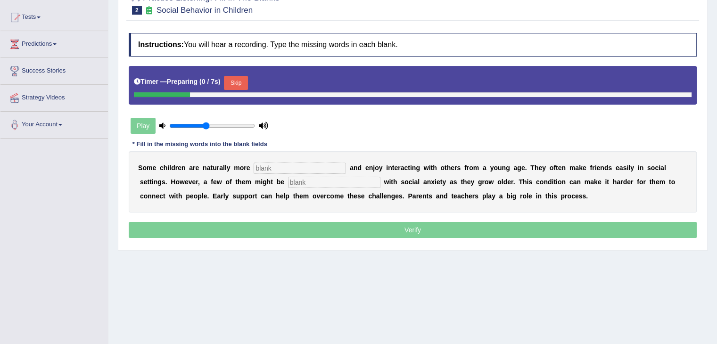
click at [717, 248] on html "Toggle navigation Home Practice Questions Speaking Practice Read Aloud Repeat S…" at bounding box center [358, 76] width 717 height 344
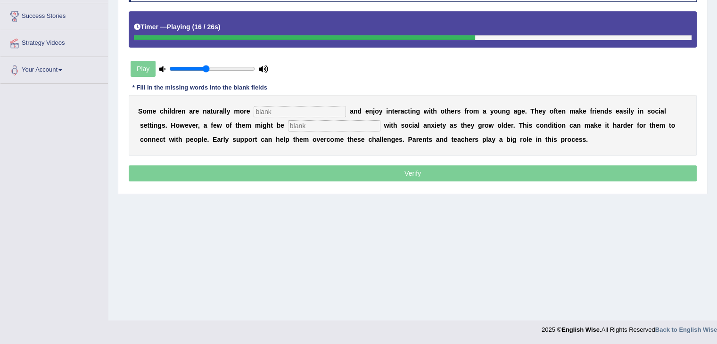
click at [290, 110] on input "text" at bounding box center [300, 111] width 92 height 11
type input "S"
type input "sociable"
click at [321, 128] on input "text" at bounding box center [334, 125] width 92 height 11
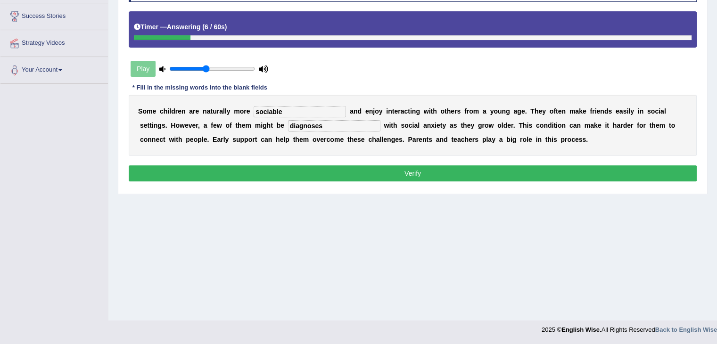
click at [370, 158] on div "Instructions: You will hear a recording. Type the missing words in each blank. …" at bounding box center [412, 81] width 573 height 215
click at [341, 125] on input "diagnoses" at bounding box center [334, 125] width 92 height 11
type input "diagnosis"
click at [371, 170] on button "Verify" at bounding box center [413, 173] width 568 height 16
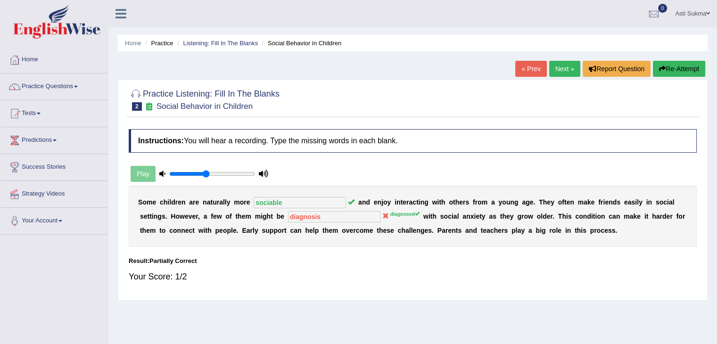
click at [303, 102] on div at bounding box center [413, 99] width 568 height 29
click at [215, 45] on link "Listening: Fill In The Blanks" at bounding box center [220, 43] width 75 height 7
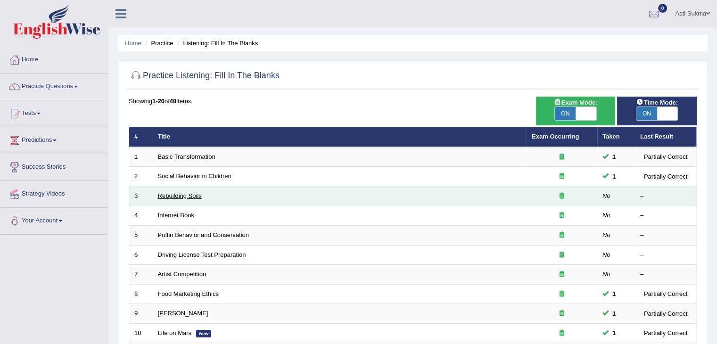
click at [167, 195] on link "Rebuilding Soils" at bounding box center [180, 195] width 44 height 7
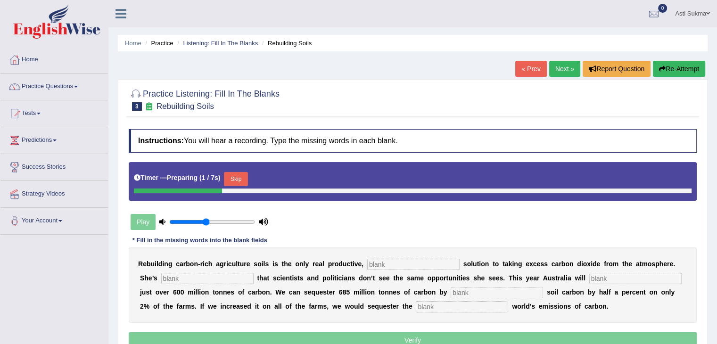
scroll to position [151, 0]
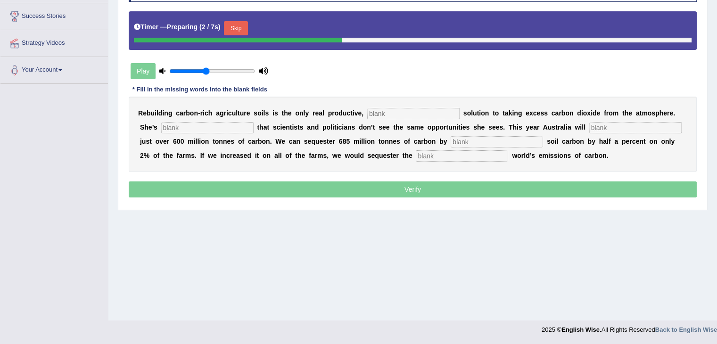
click at [399, 258] on div "Home Practice Listening: Fill In The Blanks Rebuilding Soils « Prev Next » Repo…" at bounding box center [412, 84] width 609 height 471
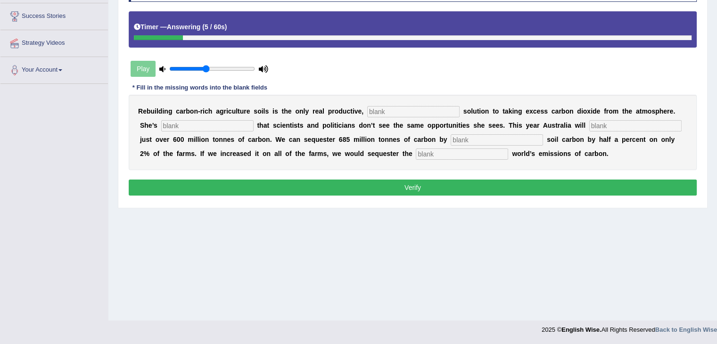
scroll to position [0, 0]
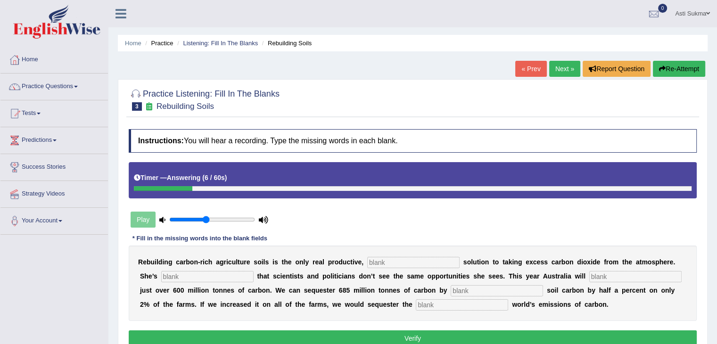
click at [666, 67] on button "Re-Attempt" at bounding box center [679, 69] width 52 height 16
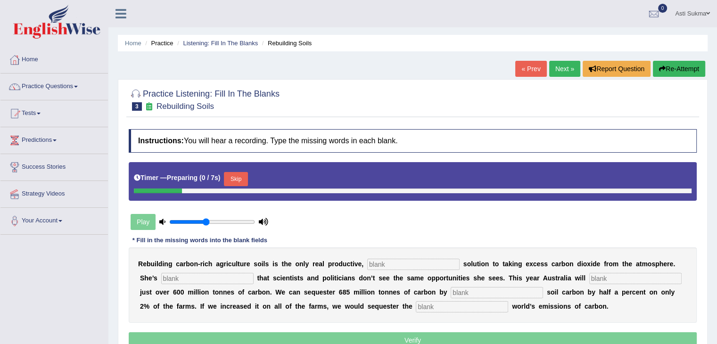
scroll to position [151, 0]
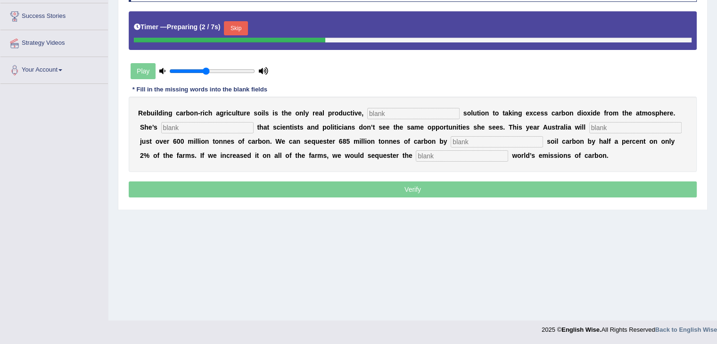
click at [412, 113] on input "text" at bounding box center [413, 113] width 92 height 11
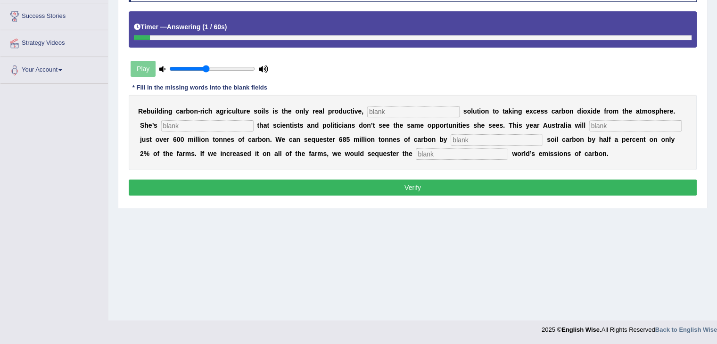
click at [467, 157] on input "text" at bounding box center [462, 153] width 92 height 11
type input "whole"
click at [503, 136] on input "text" at bounding box center [497, 139] width 92 height 11
type input "increasing"
click at [618, 122] on input "text" at bounding box center [635, 125] width 92 height 11
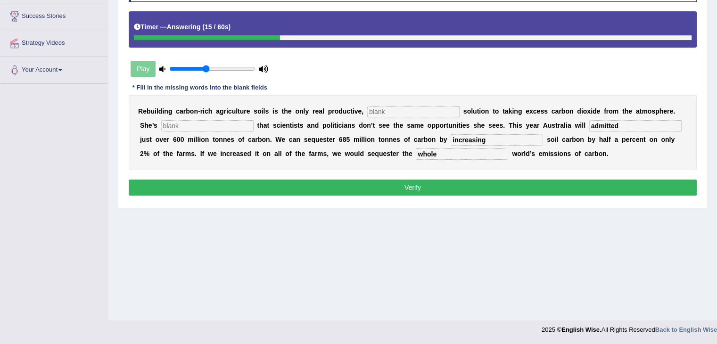
type input "admitted"
click at [248, 122] on input "text" at bounding box center [207, 125] width 92 height 11
type input "frustrated"
click at [422, 108] on input "text" at bounding box center [413, 111] width 92 height 11
type input "o"
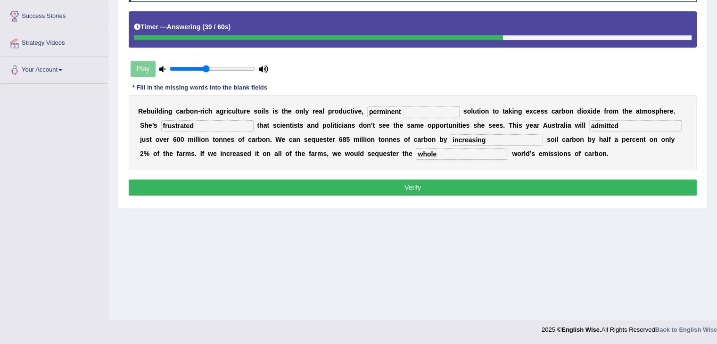
type input "perminent"
click at [362, 183] on button "Verify" at bounding box center [413, 188] width 568 height 16
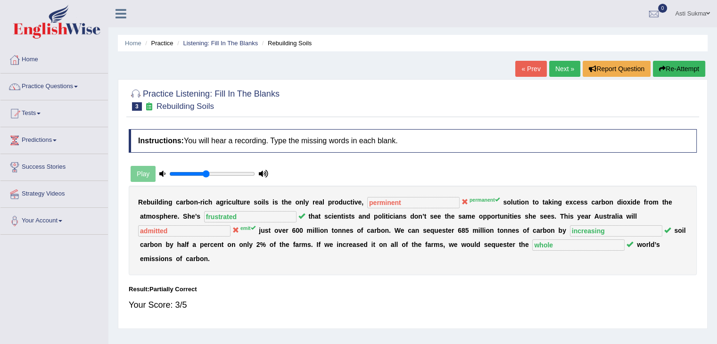
scroll to position [0, 0]
click at [200, 42] on link "Listening: Fill In The Blanks" at bounding box center [220, 43] width 75 height 7
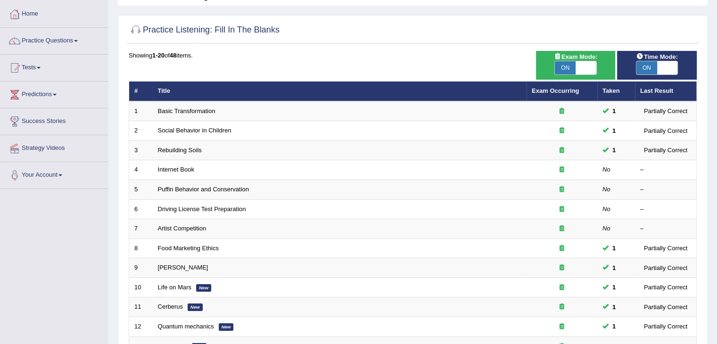
click at [717, 187] on html "Toggle navigation Home Practice Questions Speaking Practice Read Aloud Repeat S…" at bounding box center [358, 126] width 717 height 344
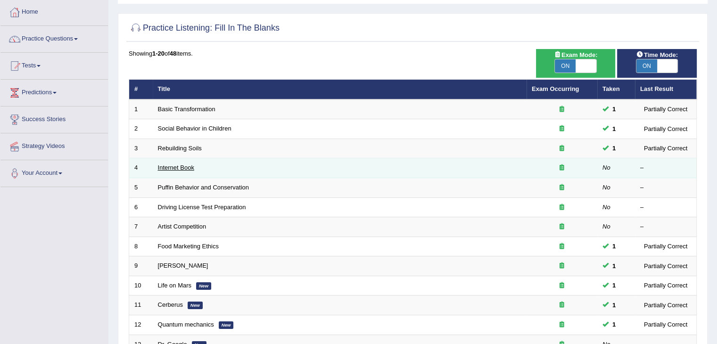
click at [174, 169] on link "Internet Book" at bounding box center [176, 167] width 36 height 7
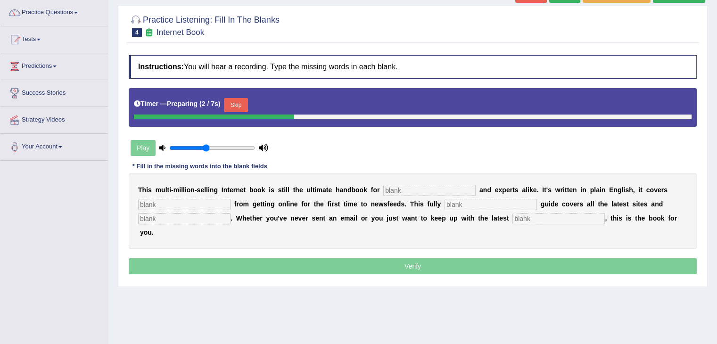
click at [418, 194] on input "text" at bounding box center [429, 190] width 92 height 11
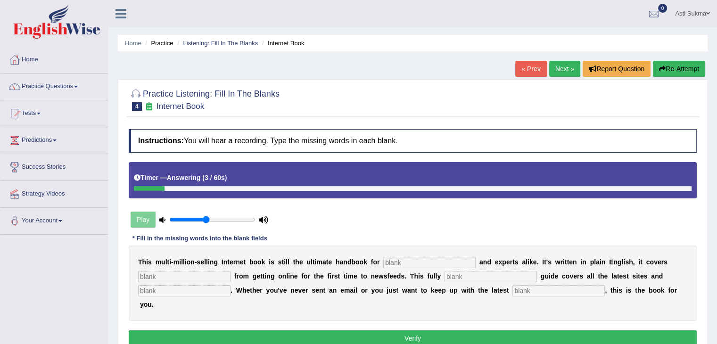
click at [678, 67] on button "Re-Attempt" at bounding box center [679, 69] width 52 height 16
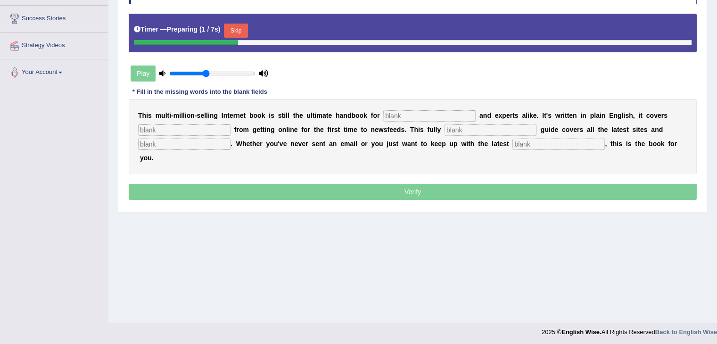
scroll to position [151, 0]
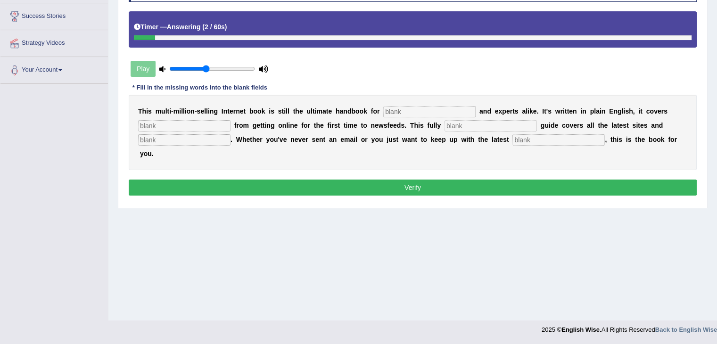
click at [576, 139] on input "text" at bounding box center [558, 139] width 92 height 11
type input "development"
click at [183, 136] on input "text" at bounding box center [184, 139] width 92 height 11
type input "crisis"
click at [460, 127] on input "text" at bounding box center [491, 125] width 92 height 11
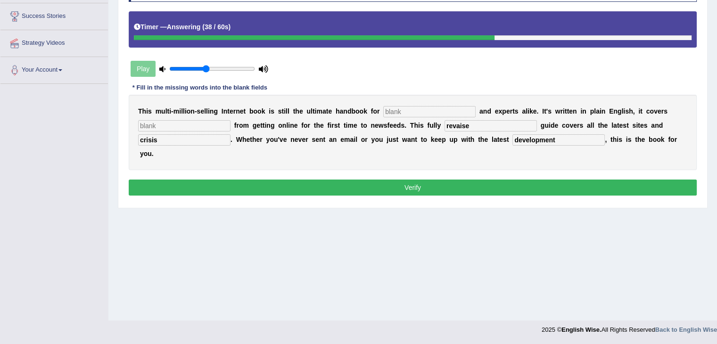
click at [467, 123] on input "revaise" at bounding box center [491, 125] width 92 height 11
type input "revise"
click at [202, 127] on input "text" at bounding box center [184, 125] width 92 height 11
type input "everything"
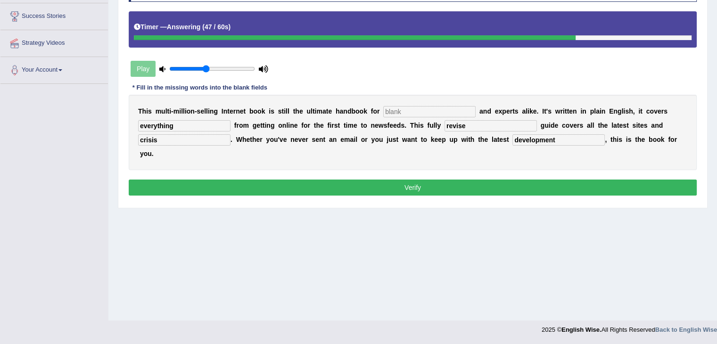
click at [402, 106] on input "text" at bounding box center [429, 111] width 92 height 11
type input "normasous"
click at [426, 181] on button "Verify" at bounding box center [413, 188] width 568 height 16
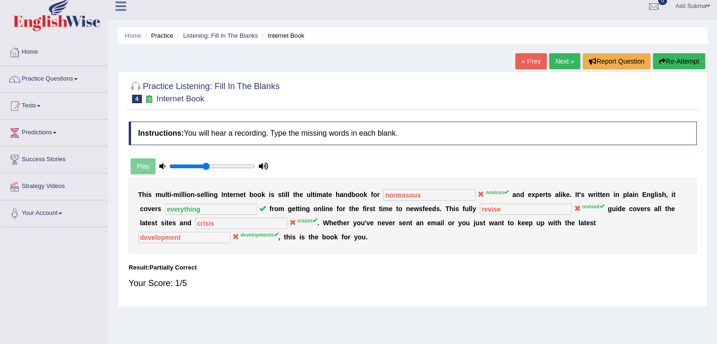
scroll to position [0, 0]
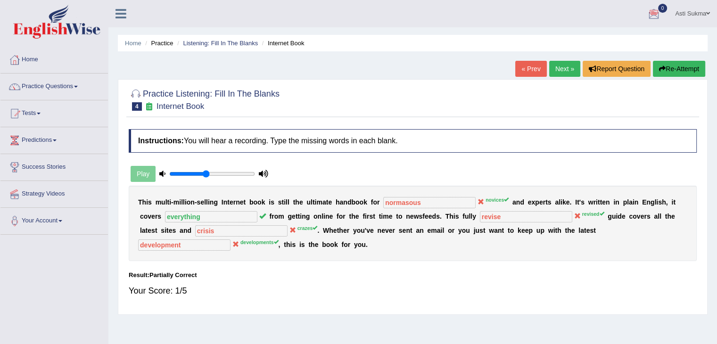
click at [691, 70] on button "Re-Attempt" at bounding box center [679, 69] width 52 height 16
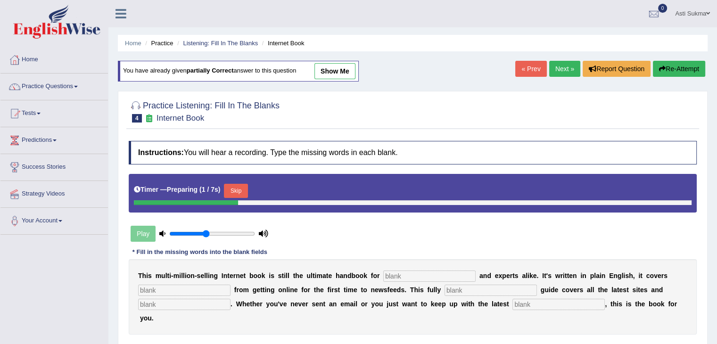
drag, startPoint x: 434, startPoint y: 280, endPoint x: 434, endPoint y: 275, distance: 5.2
click at [434, 275] on div "T h i s m u l t i - m i l l i o n - s e l l i n g I n t e r n e t b o o k i s s…" at bounding box center [413, 296] width 568 height 75
click at [434, 275] on input "text" at bounding box center [429, 276] width 92 height 11
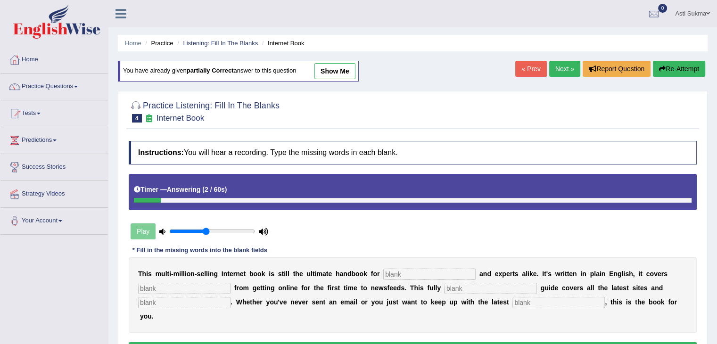
click at [160, 306] on input "text" at bounding box center [184, 302] width 92 height 11
type input "crisis"
click at [580, 302] on input "text" at bounding box center [558, 302] width 92 height 11
type input "developments"
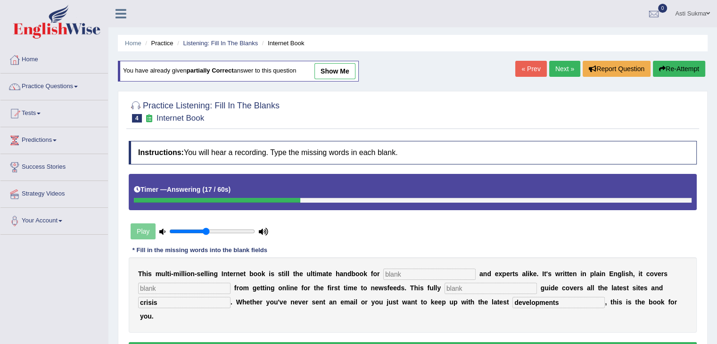
click at [509, 285] on input "text" at bounding box center [491, 288] width 92 height 11
type input "revised"
click at [190, 285] on input "text" at bounding box center [184, 288] width 92 height 11
type input "everything"
click at [409, 270] on input "text" at bounding box center [429, 274] width 92 height 11
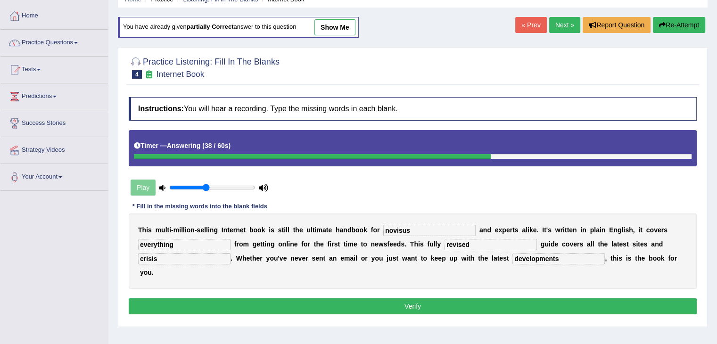
scroll to position [46, 0]
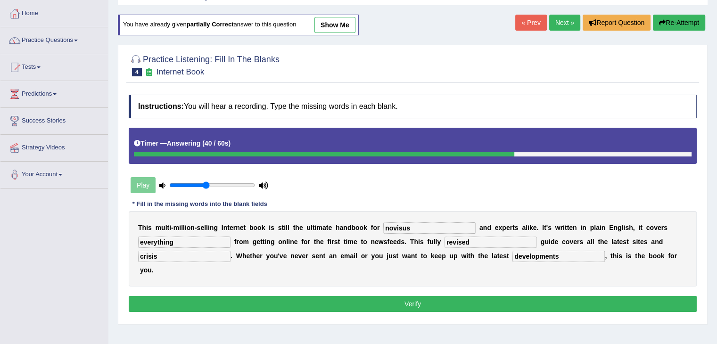
click at [397, 226] on input "novisus" at bounding box center [429, 228] width 92 height 11
type input "nofisus"
click at [434, 304] on button "Verify" at bounding box center [413, 304] width 568 height 16
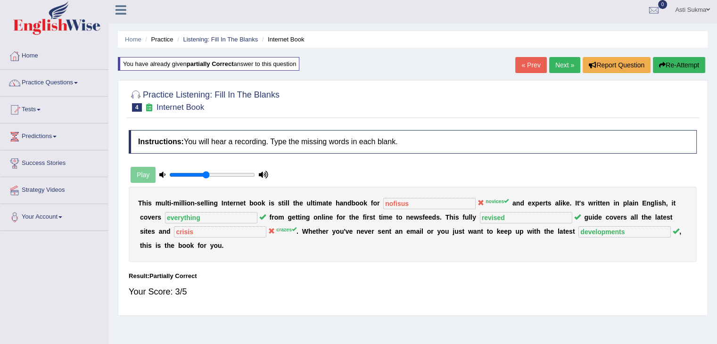
scroll to position [0, 0]
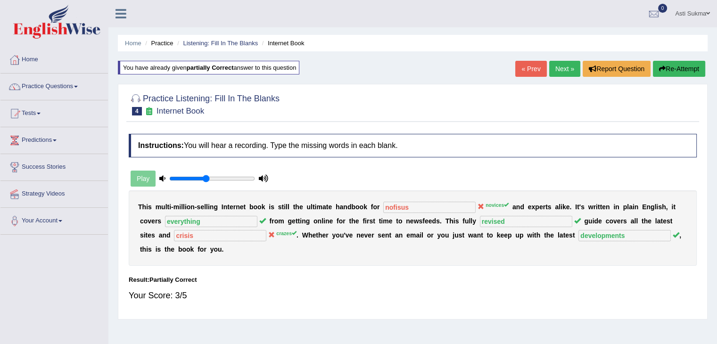
click at [565, 67] on link "Next »" at bounding box center [564, 69] width 31 height 16
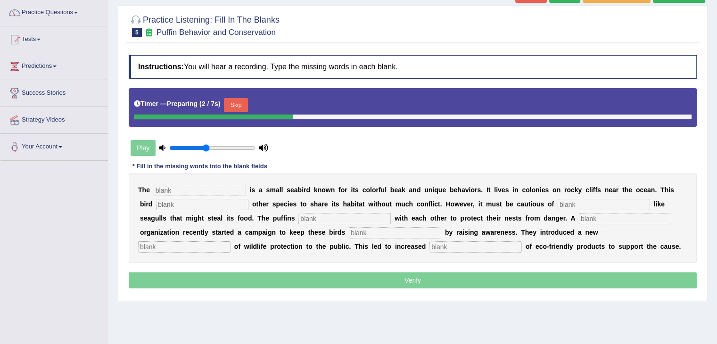
click at [225, 185] on input "text" at bounding box center [200, 190] width 92 height 11
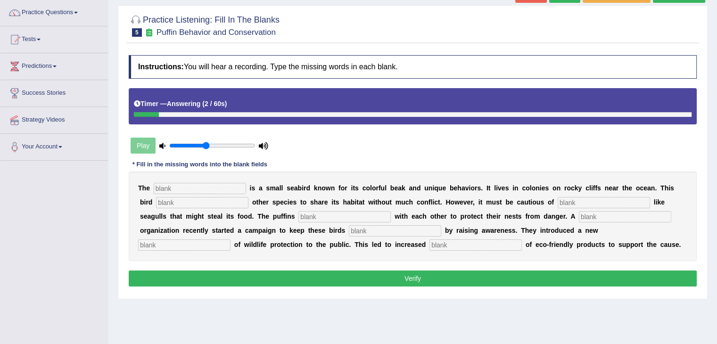
click at [472, 242] on input "text" at bounding box center [475, 244] width 92 height 11
click at [454, 246] on input "consumtion" at bounding box center [475, 244] width 92 height 11
type input "consumption"
click at [388, 228] on input "text" at bounding box center [395, 230] width 92 height 11
click at [211, 247] on input "text" at bounding box center [184, 244] width 92 height 11
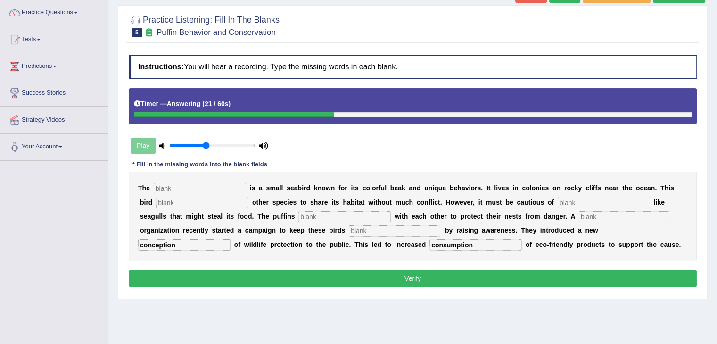
click at [366, 225] on input "text" at bounding box center [395, 230] width 92 height 11
click at [200, 241] on input "conception" at bounding box center [184, 244] width 92 height 11
type input "conceptions"
click at [394, 229] on input "text" at bounding box center [395, 230] width 92 height 11
type input "colaborate"
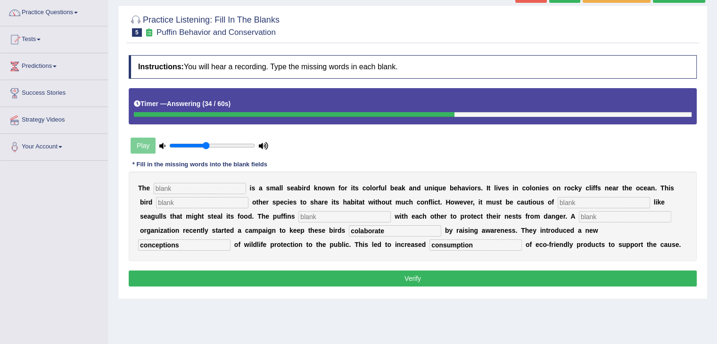
click at [621, 217] on input "text" at bounding box center [625, 216] width 92 height 11
type input "predator"
click at [310, 212] on input "text" at bounding box center [344, 216] width 92 height 11
click at [175, 185] on input "text" at bounding box center [200, 188] width 92 height 11
type input "puffin"
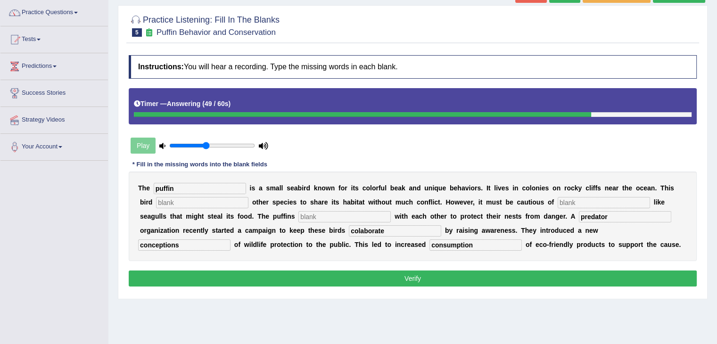
click at [207, 204] on input "text" at bounding box center [202, 202] width 92 height 11
type input "allows"
click at [569, 201] on input "text" at bounding box center [604, 202] width 92 height 11
type input "predator"
click at [371, 214] on input "text" at bounding box center [344, 216] width 92 height 11
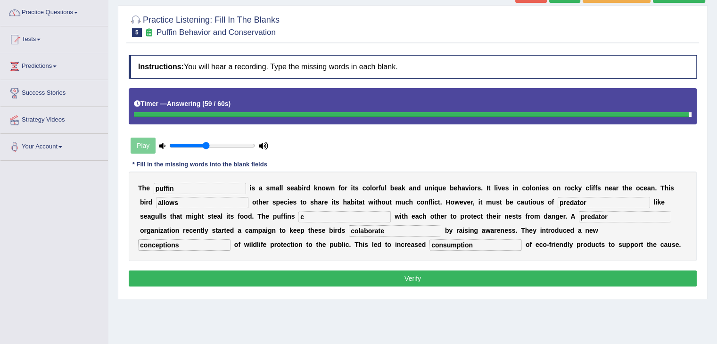
type input "c"
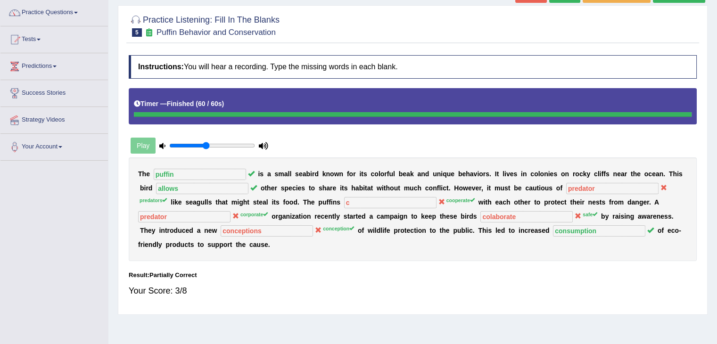
click at [362, 248] on div "T h e puffin i s a s m a l l s e a b i r d k n o w n f o r i t s c o l o r f u …" at bounding box center [413, 209] width 568 height 104
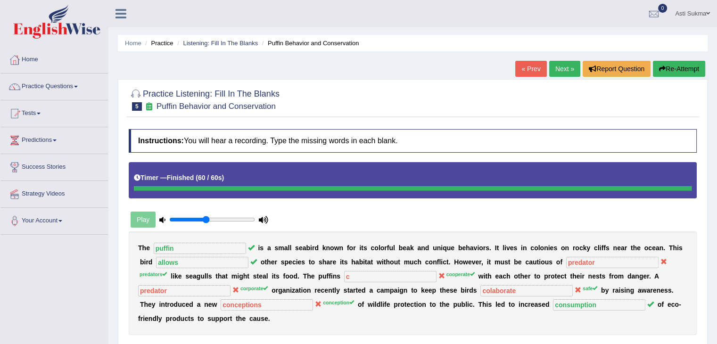
click at [664, 71] on button "Re-Attempt" at bounding box center [679, 69] width 52 height 16
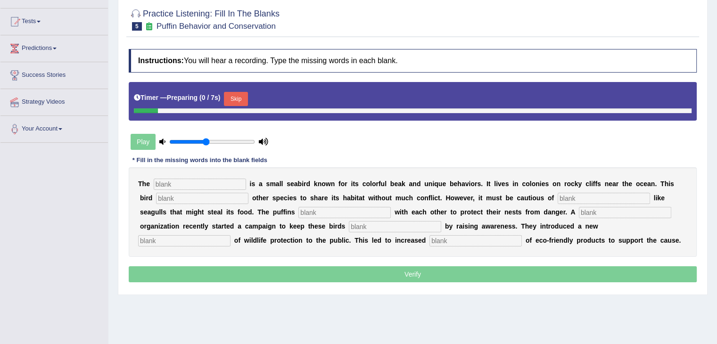
scroll to position [95, 0]
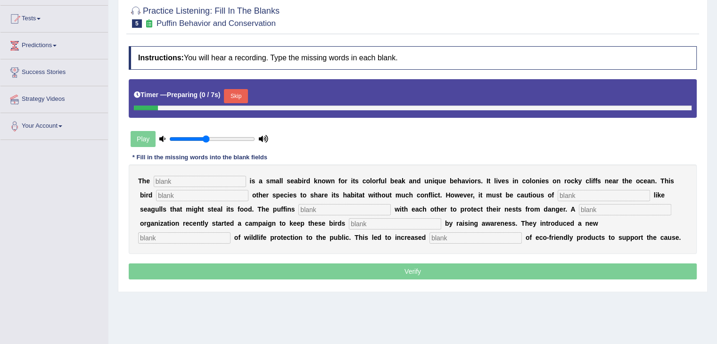
click at [717, 215] on html "Toggle navigation Home Practice Questions Speaking Practice Read Aloud Repeat S…" at bounding box center [358, 77] width 717 height 344
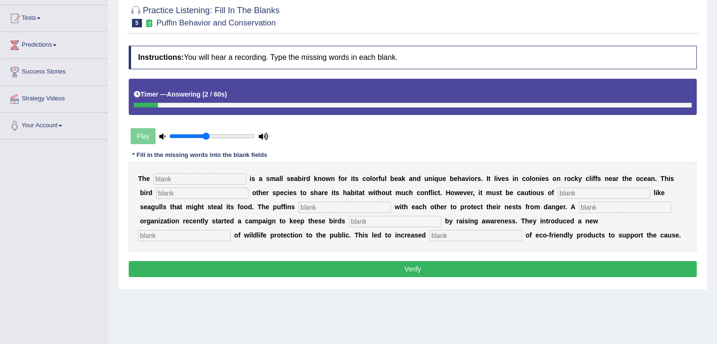
click at [473, 237] on input "text" at bounding box center [475, 235] width 92 height 11
type input "consumtion"
click at [204, 235] on input "text" at bounding box center [184, 235] width 92 height 11
type input "conception"
click at [392, 216] on input "text" at bounding box center [395, 221] width 92 height 11
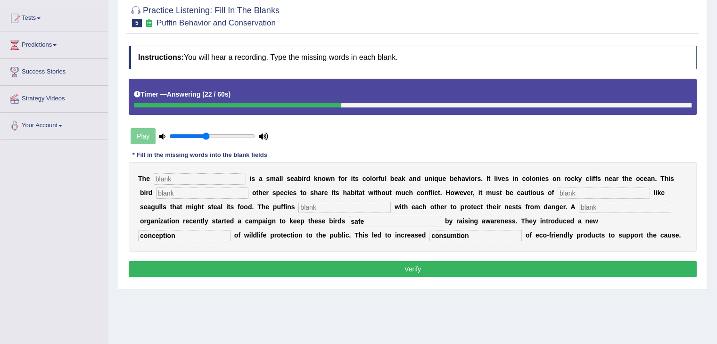
type input "safe"
click at [604, 203] on input "text" at bounding box center [625, 207] width 92 height 11
type input "corporate"
click at [361, 204] on input "text" at bounding box center [344, 207] width 92 height 11
type input "colaborate"
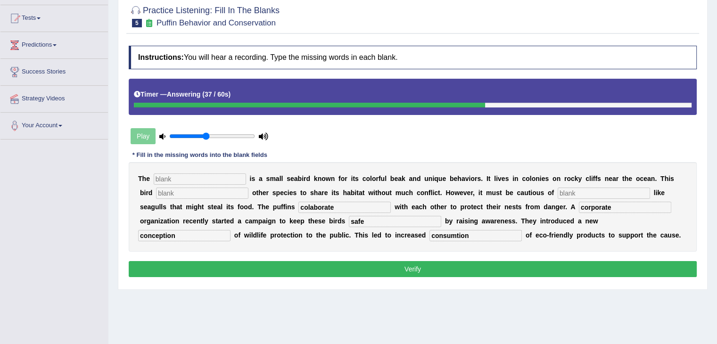
click at [595, 194] on input "text" at bounding box center [604, 193] width 92 height 11
type input "predator"
click at [170, 189] on input "text" at bounding box center [202, 193] width 92 height 11
type input "allows"
click at [205, 178] on input "text" at bounding box center [200, 178] width 92 height 11
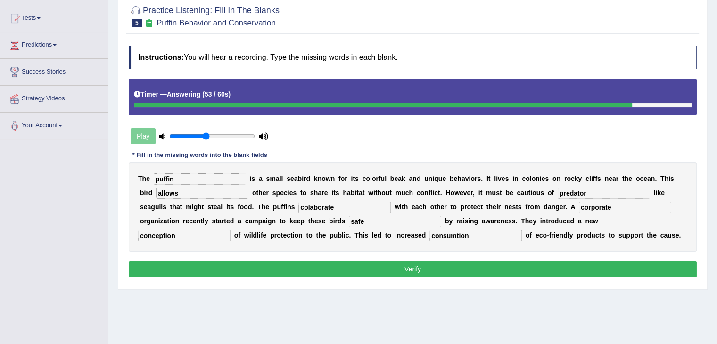
type input "puffin"
click at [376, 261] on button "Verify" at bounding box center [413, 269] width 568 height 16
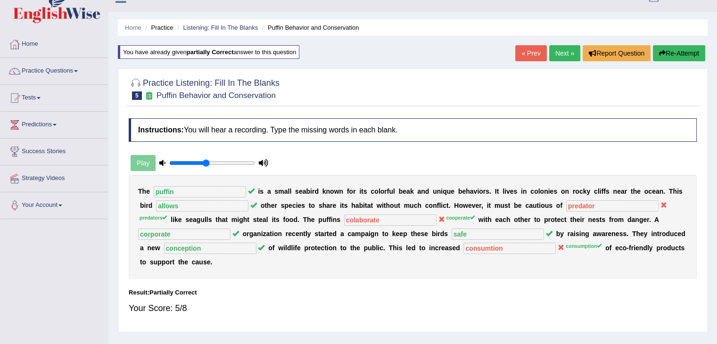
scroll to position [0, 0]
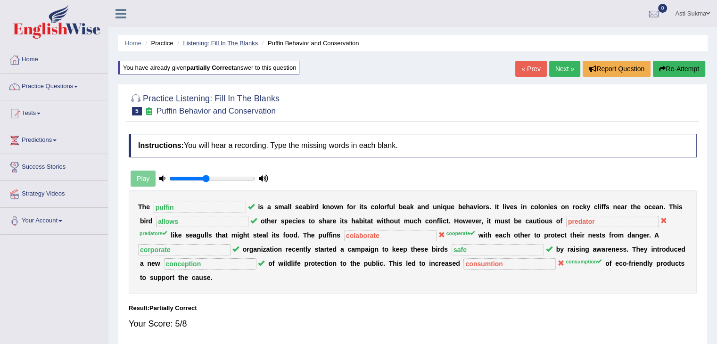
click at [202, 44] on link "Listening: Fill In The Blanks" at bounding box center [220, 43] width 75 height 7
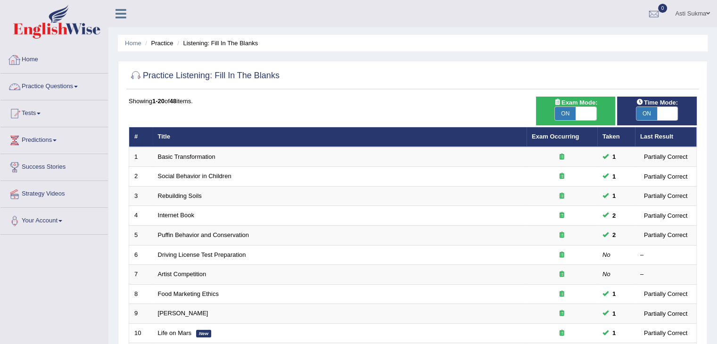
click at [62, 87] on link "Practice Questions" at bounding box center [53, 86] width 107 height 24
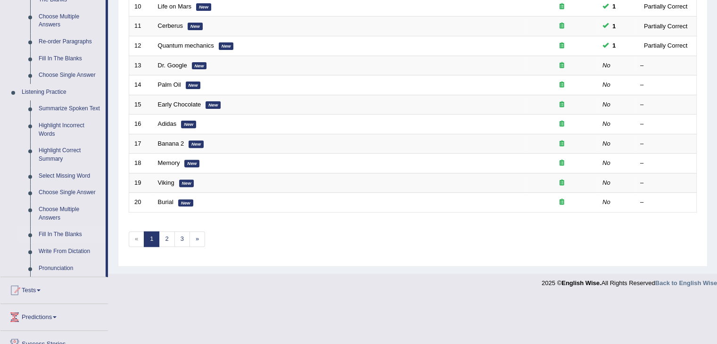
scroll to position [330, 0]
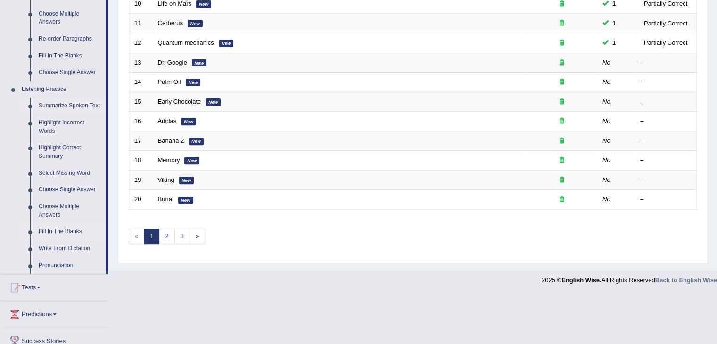
click at [91, 106] on link "Summarize Spoken Text" at bounding box center [69, 106] width 71 height 17
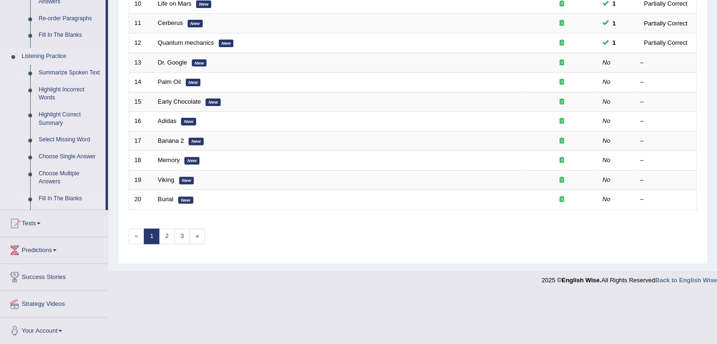
scroll to position [277, 0]
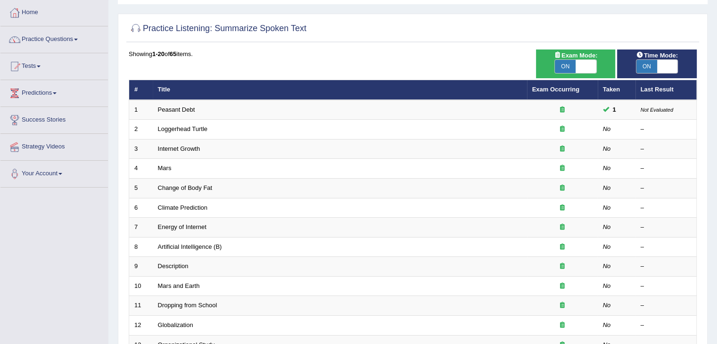
scroll to position [64, 0]
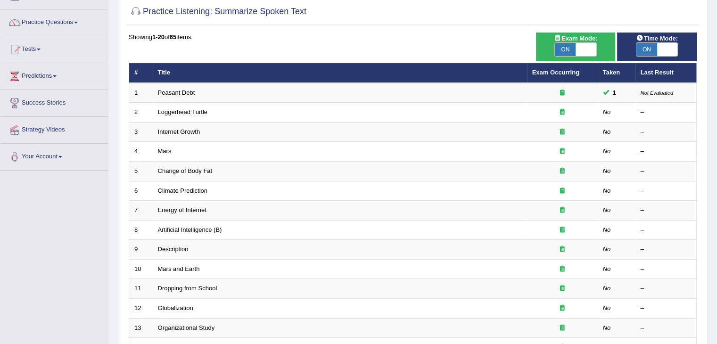
drag, startPoint x: 0, startPoint y: 0, endPoint x: 724, endPoint y: 123, distance: 733.9
click at [717, 123] on html "Toggle navigation Home Practice Questions Speaking Practice Read Aloud Repeat S…" at bounding box center [358, 108] width 717 height 344
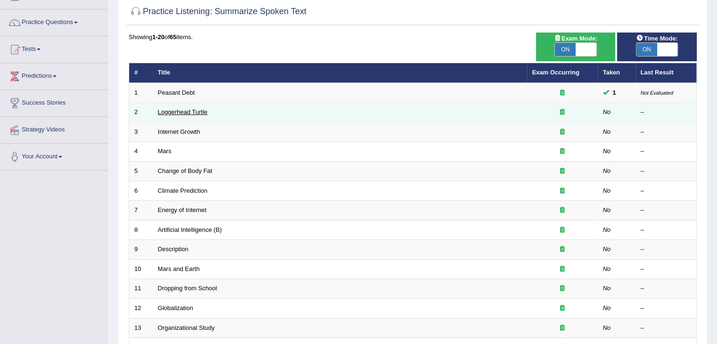
click at [188, 110] on link "Loggerhead Turtle" at bounding box center [183, 111] width 50 height 7
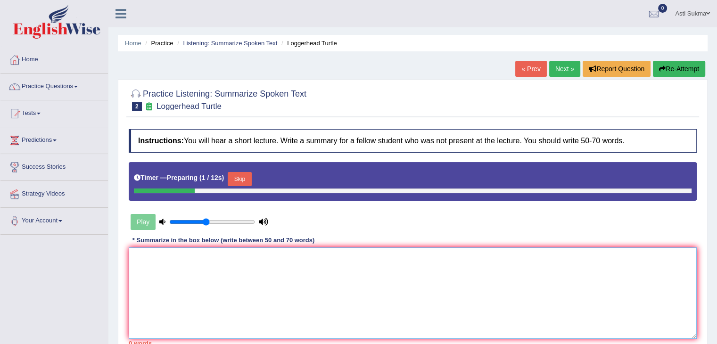
click at [524, 273] on textarea at bounding box center [413, 292] width 568 height 91
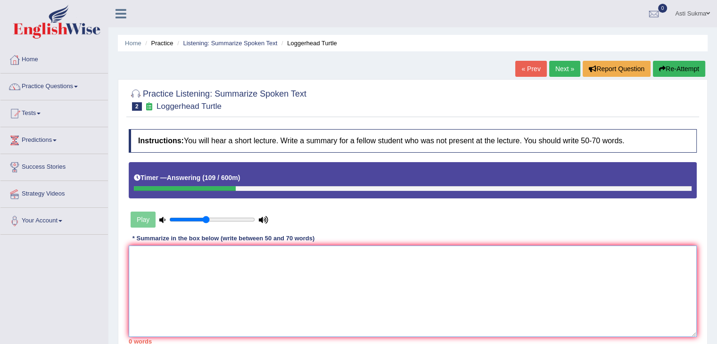
click at [499, 282] on textarea at bounding box center [413, 291] width 568 height 91
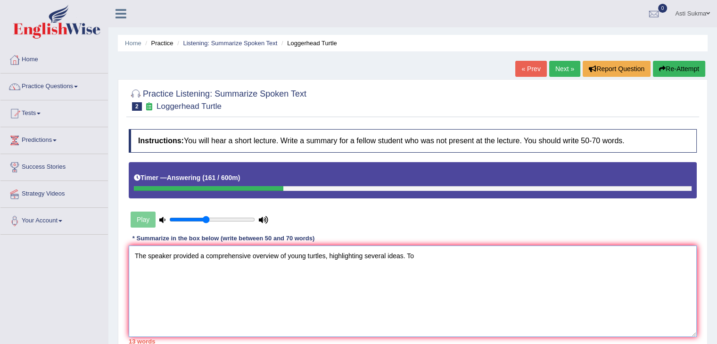
click at [288, 254] on textarea "The speaker provided a comprehensive overview of young turtles, highlighting se…" at bounding box center [413, 291] width 568 height 91
click at [339, 252] on textarea "The speaker provided a comprehensive overview of how young turtles, highlightin…" at bounding box center [413, 291] width 568 height 91
click at [449, 261] on textarea "The speaker provided a comprehensive overview of how young turtles life, highli…" at bounding box center [413, 291] width 568 height 91
click at [345, 253] on textarea "The speaker provided a comprehensive overview of how young turtles live, highli…" at bounding box center [413, 291] width 568 height 91
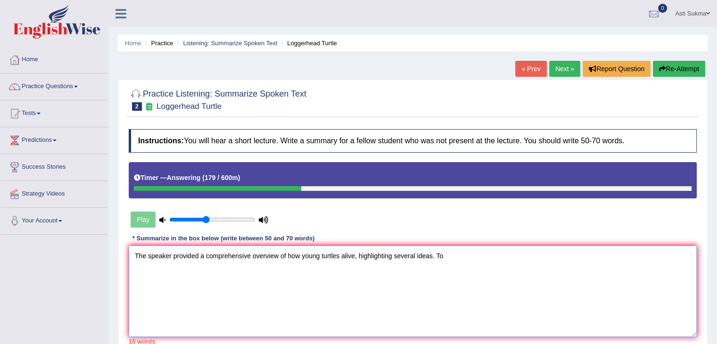
click at [351, 255] on textarea "The speaker provided a comprehensive overview of how young turtles alive, highl…" at bounding box center [413, 291] width 568 height 91
click at [471, 249] on textarea "The speaker provided a comprehensive overview of how young turtles growth, high…" at bounding box center [413, 291] width 568 height 91
click at [491, 256] on textarea "The speaker provided a comprehensive overview of how young turtles grow, highli…" at bounding box center [413, 291] width 568 height 91
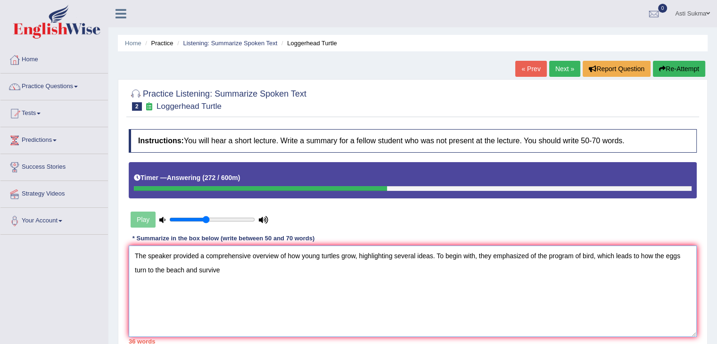
click at [230, 270] on textarea "The speaker provided a comprehensive overview of how young turtles grow, highli…" at bounding box center [413, 291] width 568 height 91
click at [371, 266] on textarea "The speaker provided a comprehensive overview of how young turtles grow, highli…" at bounding box center [413, 291] width 568 height 91
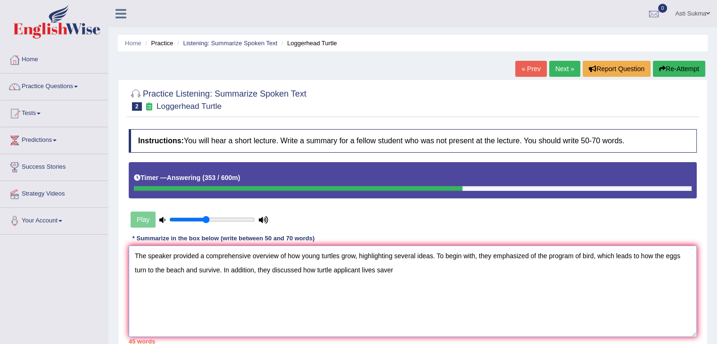
click at [419, 300] on textarea "The speaker provided a comprehensive overview of how young turtles grow, highli…" at bounding box center [413, 291] width 568 height 91
click at [359, 269] on textarea "The speaker provided a comprehensive overview of how young turtles grow, highli…" at bounding box center [413, 291] width 568 height 91
click at [380, 268] on textarea "The speaker provided a comprehensive overview of how young turtles grow, highli…" at bounding box center [413, 291] width 568 height 91
click at [413, 267] on textarea "The speaker provided a comprehensive overview of how young turtles grow, highli…" at bounding box center [413, 291] width 568 height 91
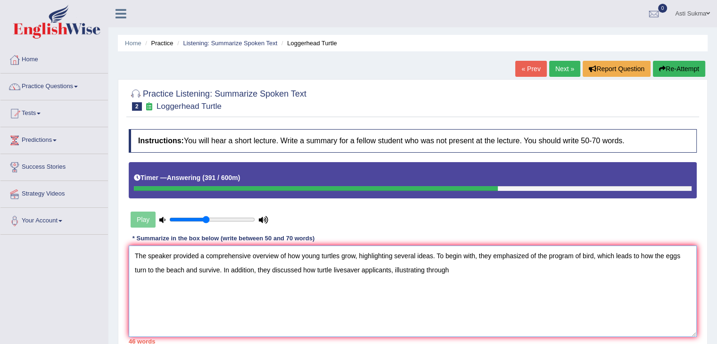
click at [430, 270] on textarea "The speaker provided a comprehensive overview of how young turtles grow, highli…" at bounding box center [413, 291] width 568 height 91
click at [469, 269] on textarea "The speaker provided a comprehensive overview of how young turtles grow, highli…" at bounding box center [413, 291] width 568 height 91
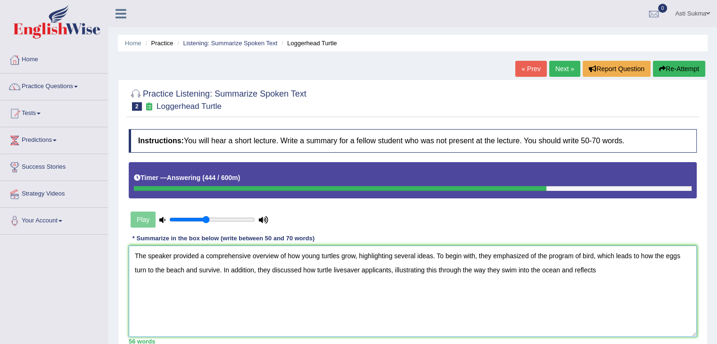
click at [560, 272] on textarea "The speaker provided a comprehensive overview of how young turtles grow, highli…" at bounding box center [413, 291] width 568 height 91
click at [602, 270] on textarea "The speaker provided a comprehensive overview of how young turtles grow, highli…" at bounding box center [413, 291] width 568 height 91
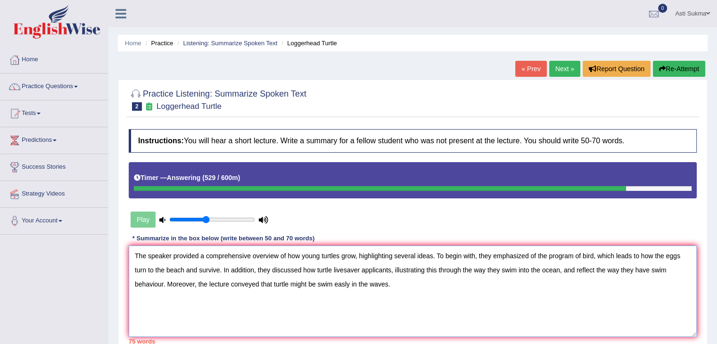
click at [318, 285] on textarea "The speaker provided a comprehensive overview of how young turtles grow, highli…" at bounding box center [413, 291] width 568 height 91
click at [335, 281] on textarea "The speaker provided a comprehensive overview of how young turtles grow, highli…" at bounding box center [413, 291] width 568 height 91
click at [289, 286] on textarea "The speaker provided a comprehensive overview of how young turtles grow, highli…" at bounding box center [413, 291] width 568 height 91
click at [389, 301] on textarea "The speaker provided a comprehensive overview of how young turtles grow, highli…" at bounding box center [413, 291] width 568 height 91
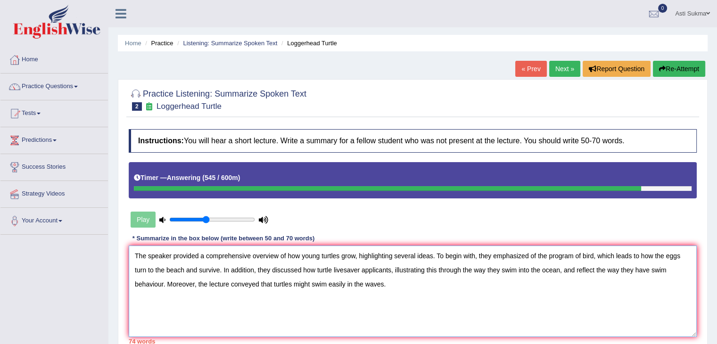
click at [593, 258] on textarea "The speaker provided a comprehensive overview of how young turtles grow, highli…" at bounding box center [413, 291] width 568 height 91
drag, startPoint x: 617, startPoint y: 297, endPoint x: 603, endPoint y: 289, distance: 15.2
click at [617, 297] on textarea "The speaker provided a comprehensive overview of how young turtles grow, highli…" at bounding box center [413, 291] width 568 height 91
click at [590, 323] on textarea "The speaker provided a comprehensive overview of how young turtles grow, highli…" at bounding box center [413, 291] width 568 height 91
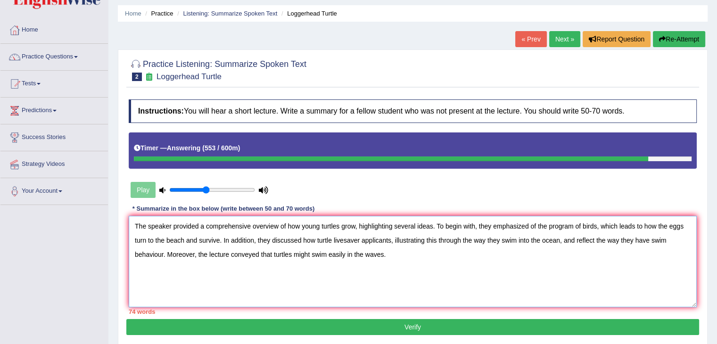
scroll to position [30, 0]
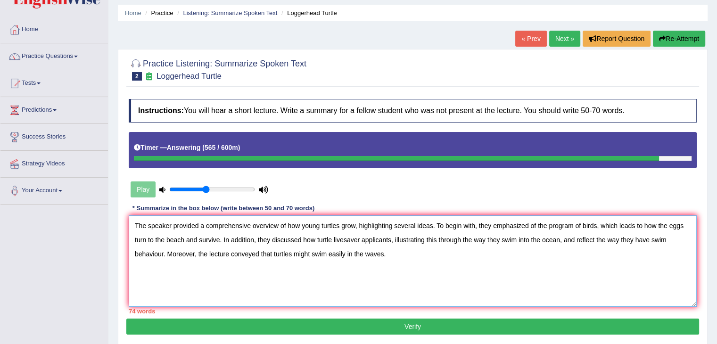
click at [490, 239] on textarea "The speaker provided a comprehensive overview of how young turtles grow, highli…" at bounding box center [413, 260] width 568 height 91
click at [488, 266] on textarea "The speaker provided a comprehensive overview of how young turtles grow, highli…" at bounding box center [413, 260] width 568 height 91
click at [593, 271] on textarea "The speaker provided a comprehensive overview of how young turtles grow, highli…" at bounding box center [413, 260] width 568 height 91
click at [475, 238] on textarea "The speaker provided a comprehensive overview of how young turtles grow, highli…" at bounding box center [413, 260] width 568 height 91
click at [241, 251] on textarea "The speaker provided a comprehensive overview of how young turtles grow, highli…" at bounding box center [413, 260] width 568 height 91
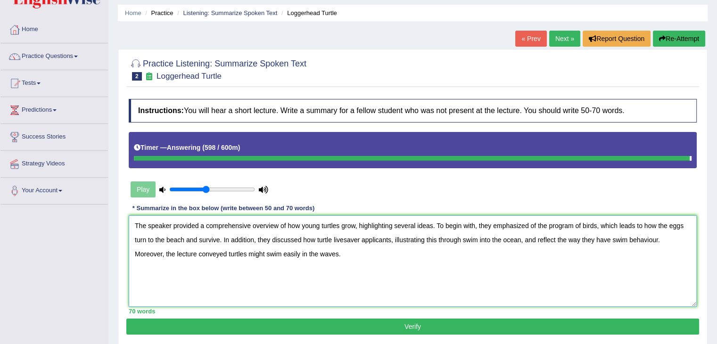
click at [343, 271] on textarea "The speaker provided a comprehensive overview of how young turtles grow, highli…" at bounding box center [413, 260] width 568 height 91
type textarea "The speaker provided a comprehensive overview of how young turtles grow, highli…"
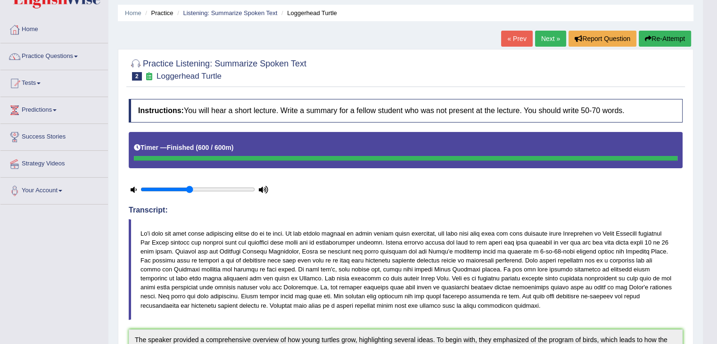
drag, startPoint x: 724, startPoint y: 158, endPoint x: 724, endPoint y: 229, distance: 70.2
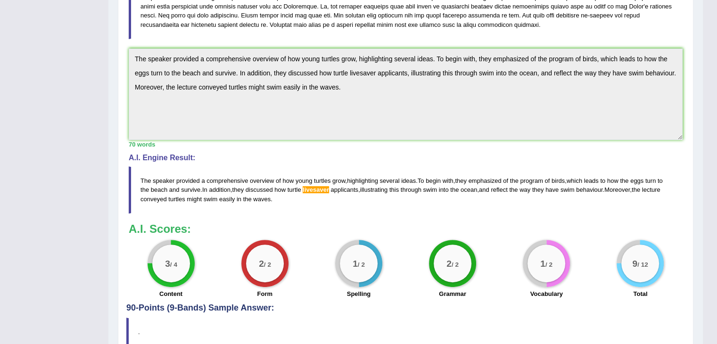
scroll to position [315, 0]
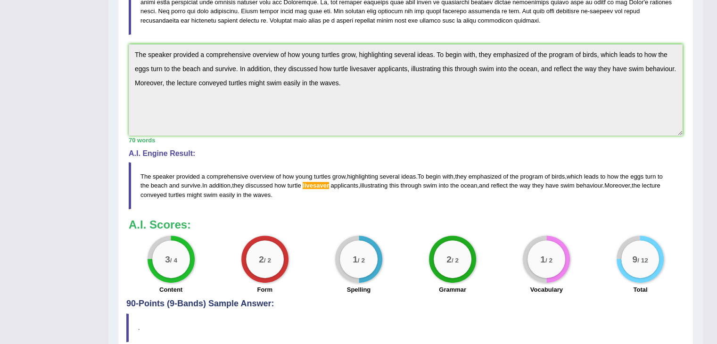
click at [687, 232] on div "Practice Listening: Summarize Spoken Text 2 Loggerhead Turtle Instructions: You…" at bounding box center [406, 60] width 576 height 593
click at [321, 184] on span "livesaver" at bounding box center [316, 185] width 26 height 7
click at [312, 187] on blockquote "The speaker provided a comprehensive overview of how young turtles grow , highl…" at bounding box center [406, 185] width 554 height 47
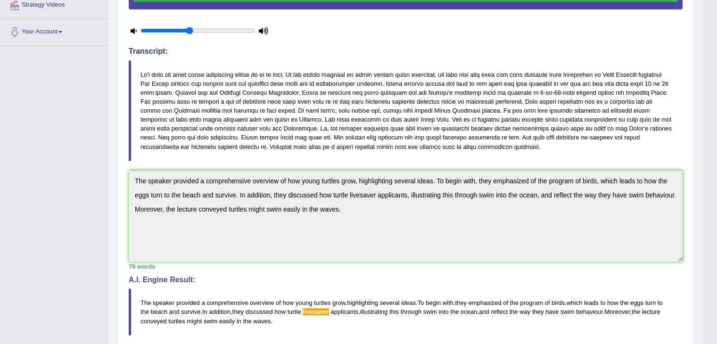
scroll to position [190, 0]
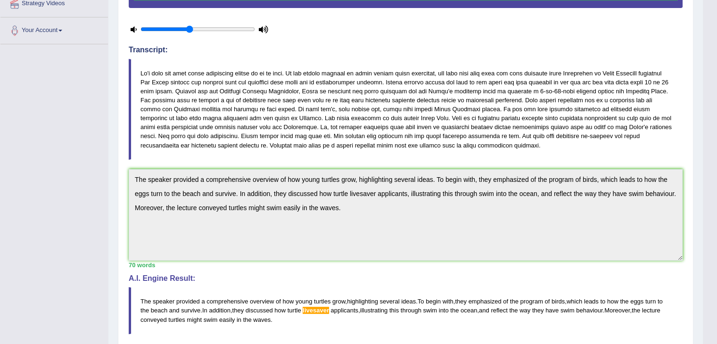
drag, startPoint x: 707, startPoint y: 129, endPoint x: 724, endPoint y: 136, distance: 18.4
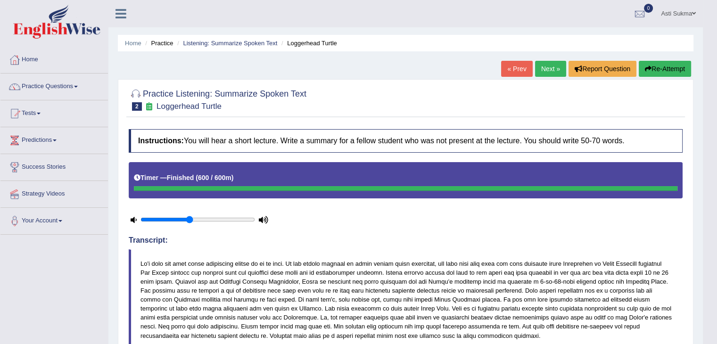
scroll to position [0, 0]
click at [553, 66] on link "Next »" at bounding box center [550, 69] width 31 height 16
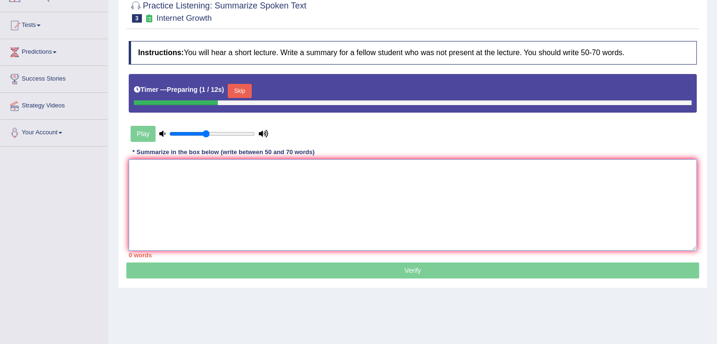
click at [626, 174] on textarea at bounding box center [413, 204] width 568 height 91
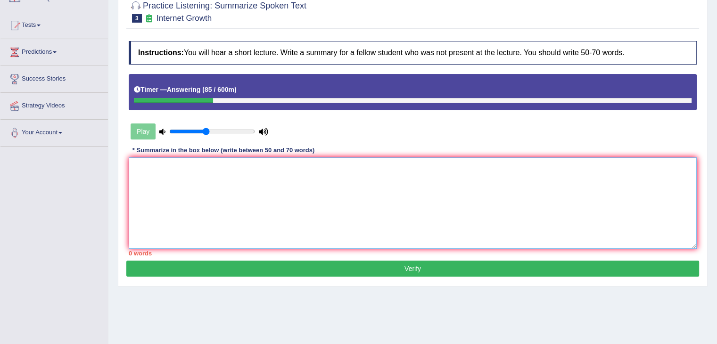
click at [519, 187] on textarea at bounding box center [413, 202] width 568 height 91
click at [288, 166] on textarea "The speaker provided a comprehensive overview of online research, highli" at bounding box center [413, 202] width 568 height 91
click at [321, 172] on textarea "The speaker provided a comprehensive overview of the development of online rese…" at bounding box center [413, 202] width 568 height 91
click at [431, 170] on textarea "The speaker provided a comprehensive overview of the development of online rese…" at bounding box center [413, 202] width 568 height 91
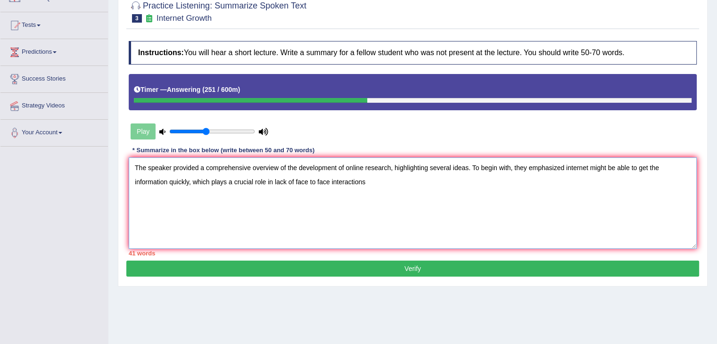
click at [275, 179] on textarea "The speaker provided a comprehensive overview of the development of online rese…" at bounding box center [413, 202] width 568 height 91
click at [321, 180] on textarea "The speaker provided a comprehensive overview of the development of online rese…" at bounding box center [413, 202] width 568 height 91
click at [395, 180] on textarea "The speaker provided a comprehensive overview of the development of online rese…" at bounding box center [413, 202] width 568 height 91
click at [660, 166] on textarea "The speaker provided a comprehensive overview of the development of online rese…" at bounding box center [413, 202] width 568 height 91
click at [477, 175] on textarea "The speaker provided a comprehensive overview of the development of online rese…" at bounding box center [413, 202] width 568 height 91
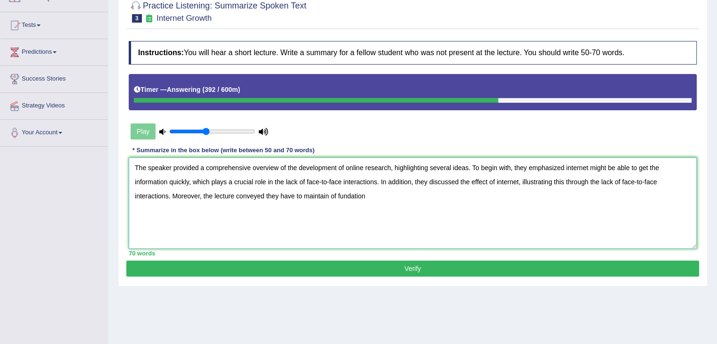
click at [370, 197] on textarea "The speaker provided a comprehensive overview of the development of online rese…" at bounding box center [413, 202] width 568 height 91
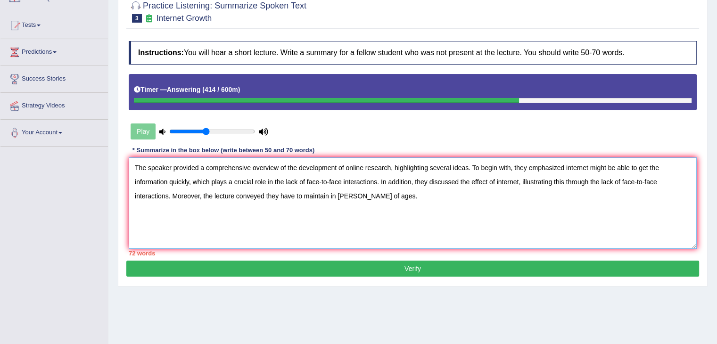
drag, startPoint x: 344, startPoint y: 197, endPoint x: 387, endPoint y: 191, distance: 43.3
click at [387, 191] on textarea "The speaker provided a comprehensive overview of the development of online rese…" at bounding box center [413, 202] width 568 height 91
drag, startPoint x: 387, startPoint y: 191, endPoint x: 336, endPoint y: 194, distance: 51.5
click at [336, 194] on textarea "The speaker provided a comprehensive overview of the development of online rese…" at bounding box center [413, 202] width 568 height 91
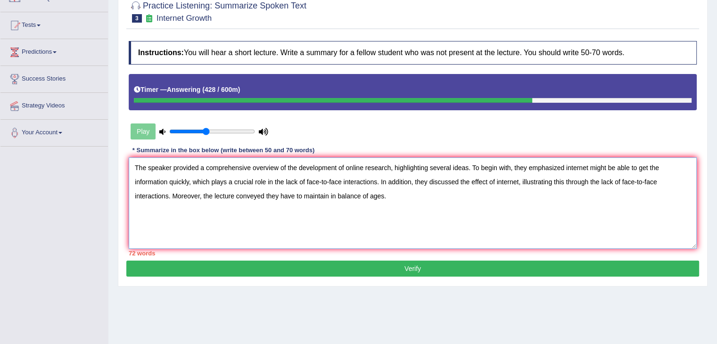
click at [376, 181] on textarea "The speaker provided a comprehensive overview of the development of online rese…" at bounding box center [413, 202] width 568 height 91
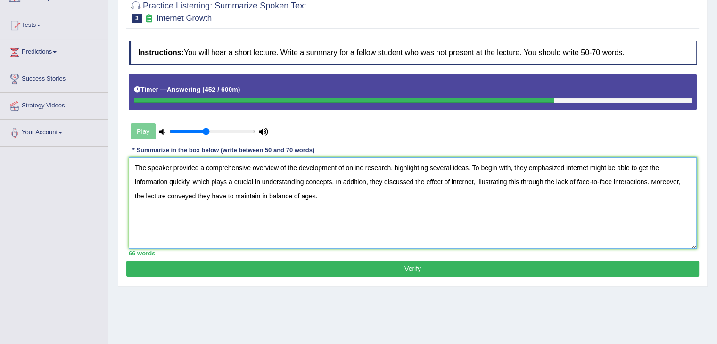
click at [251, 181] on textarea "The speaker provided a comprehensive overview of the development of online rese…" at bounding box center [413, 202] width 568 height 91
click at [586, 164] on textarea "The speaker provided a comprehensive overview of the development of online rese…" at bounding box center [413, 202] width 568 height 91
click at [187, 180] on textarea "The speaker provided a comprehensive overview of the development of online rese…" at bounding box center [413, 202] width 568 height 91
click at [287, 181] on textarea "The speaker provided a comprehensive overview of the development of online rese…" at bounding box center [413, 202] width 568 height 91
click at [234, 194] on textarea "The speaker provided a comprehensive overview of the development of online rese…" at bounding box center [413, 202] width 568 height 91
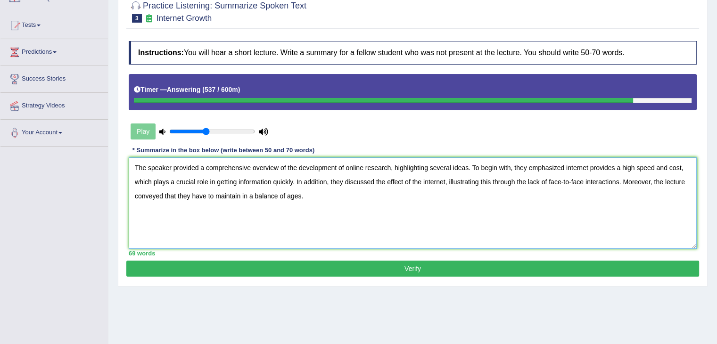
click at [488, 213] on textarea "The speaker provided a comprehensive overview of the development of online rese…" at bounding box center [413, 202] width 568 height 91
click at [194, 181] on textarea "The speaker provided a comprehensive overview of the development of online rese…" at bounding box center [413, 202] width 568 height 91
click at [249, 218] on textarea "The speaker provided a comprehensive overview of the development of online rese…" at bounding box center [413, 202] width 568 height 91
click at [193, 180] on textarea "The speaker provided a comprehensive overview of the development of online rese…" at bounding box center [413, 202] width 568 height 91
click at [145, 222] on textarea "The speaker provided a comprehensive overview of the development of online rese…" at bounding box center [413, 202] width 568 height 91
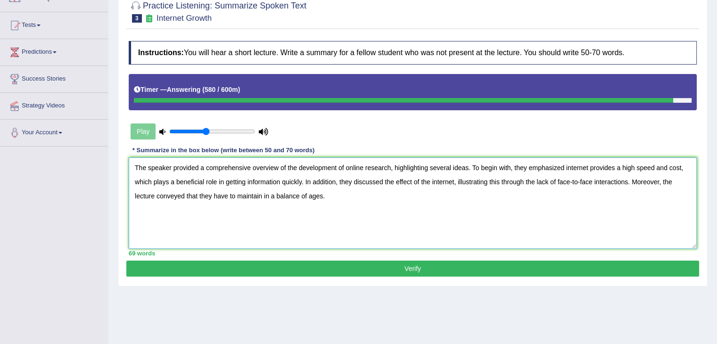
type textarea "The speaker provided a comprehensive overview of the development of online rese…"
click at [453, 265] on button "Verify" at bounding box center [412, 269] width 573 height 16
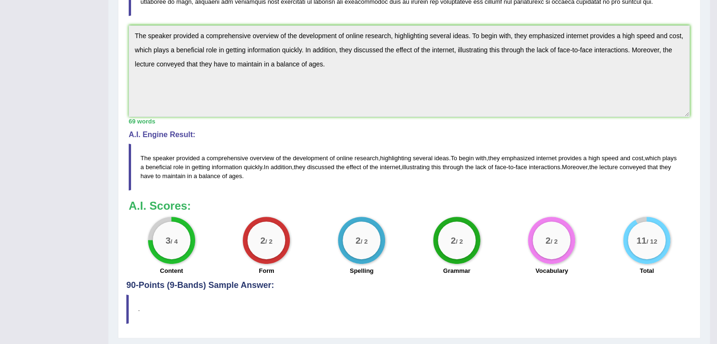
scroll to position [262, 0]
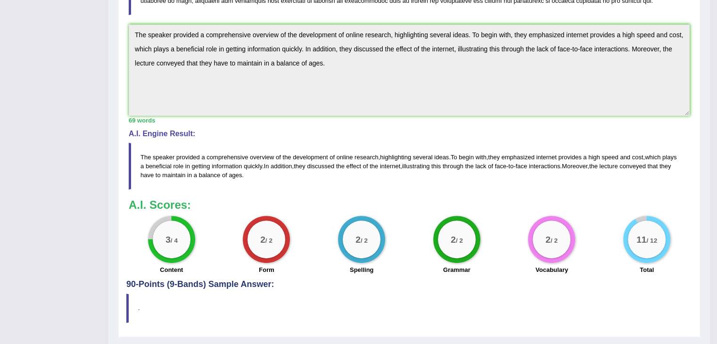
click at [658, 303] on blockquote "." at bounding box center [409, 308] width 566 height 29
